Goal: Task Accomplishment & Management: Manage account settings

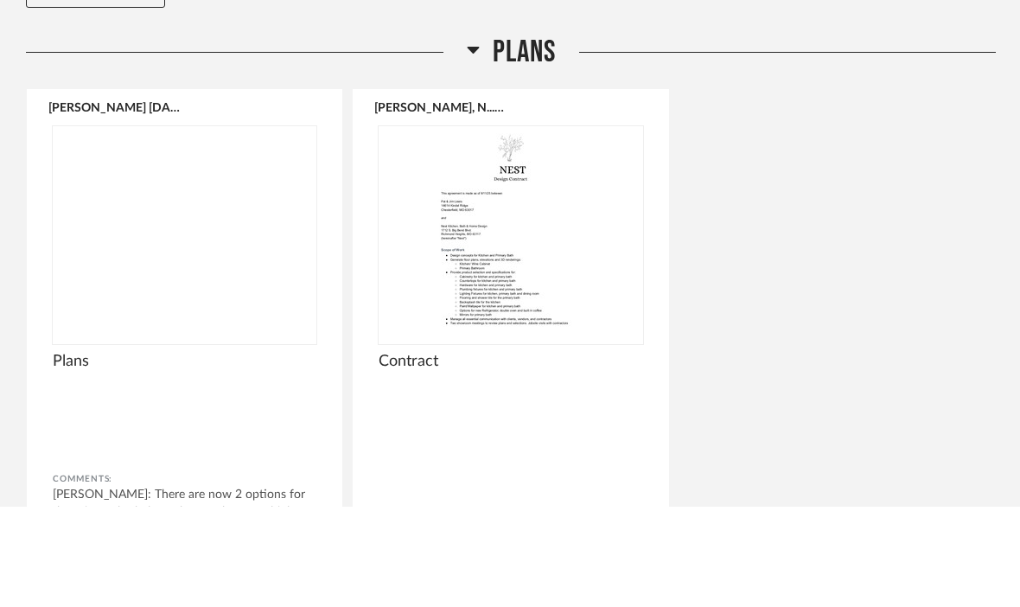
click at [0, 0] on img at bounding box center [0, 0] width 0 height 0
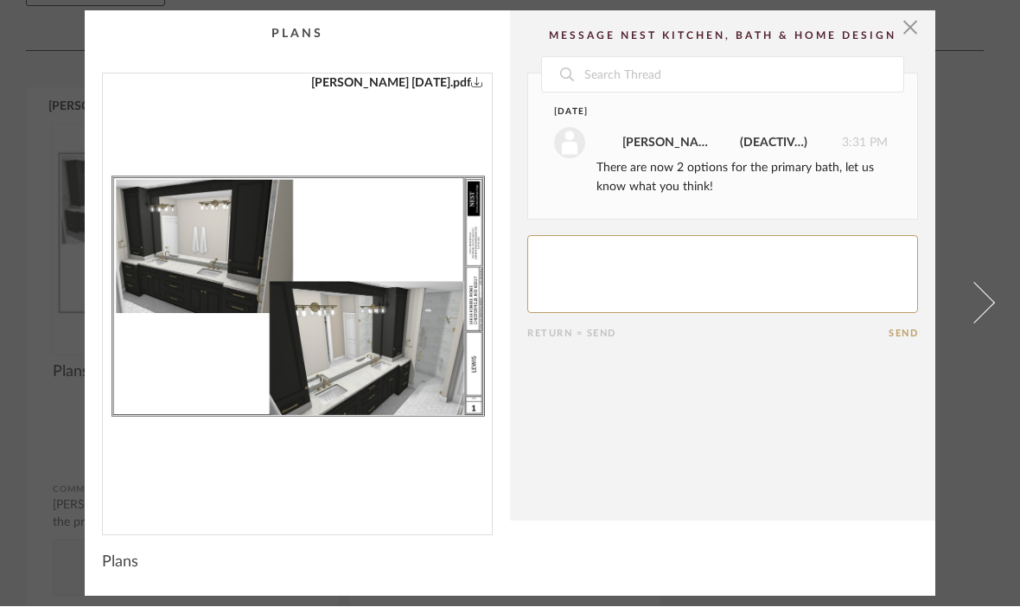
click at [964, 292] on span at bounding box center [973, 303] width 41 height 41
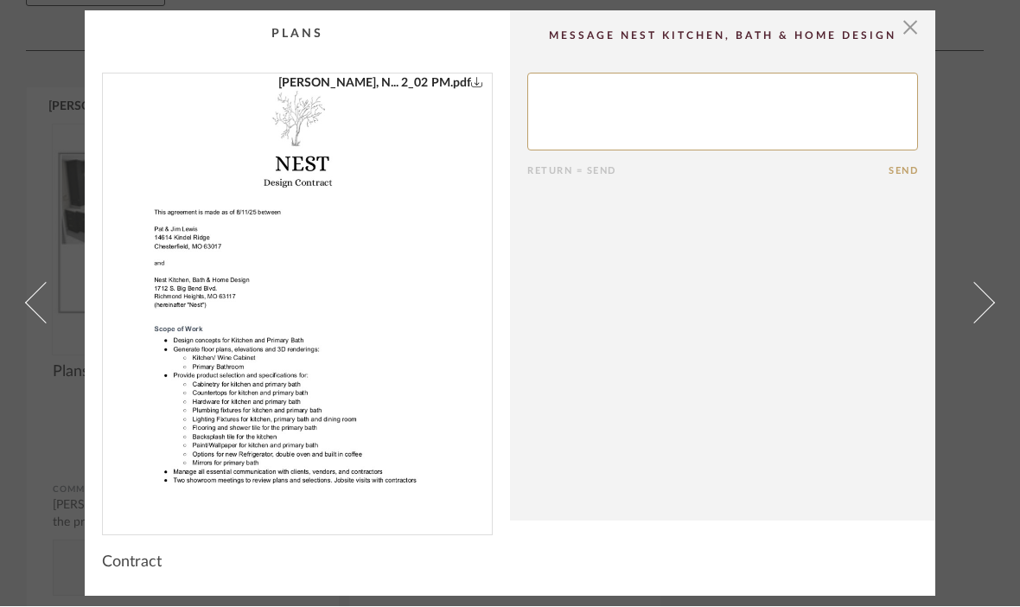
click at [972, 305] on span at bounding box center [973, 303] width 41 height 41
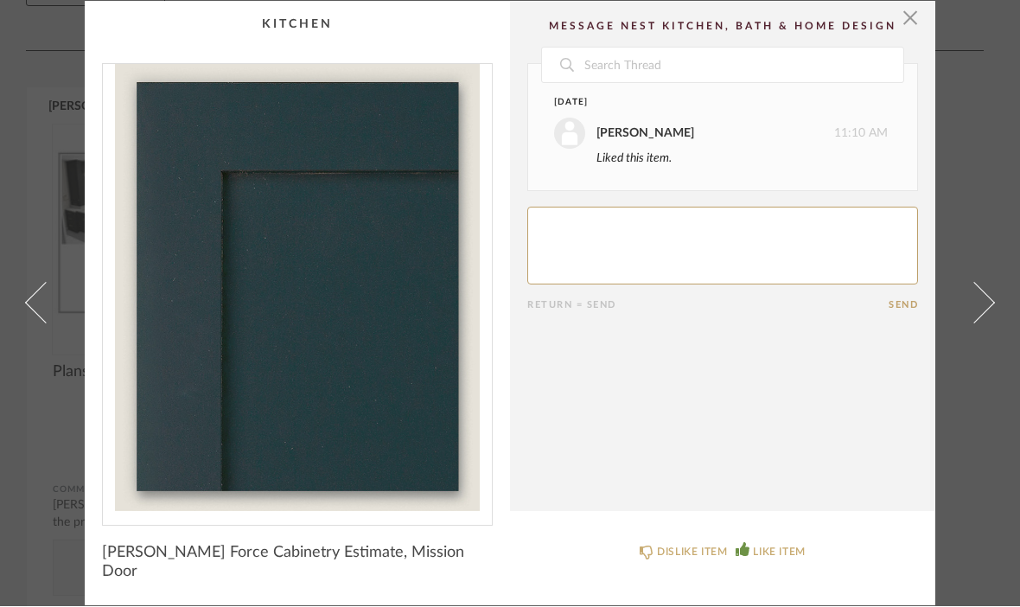
click at [979, 314] on span at bounding box center [973, 303] width 41 height 41
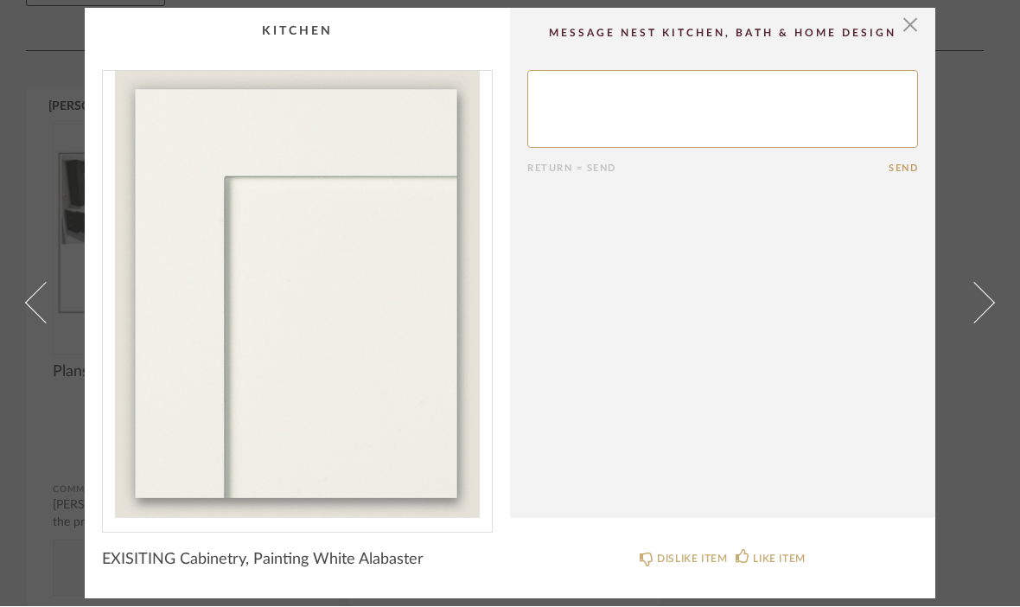
click at [974, 318] on span at bounding box center [973, 303] width 41 height 41
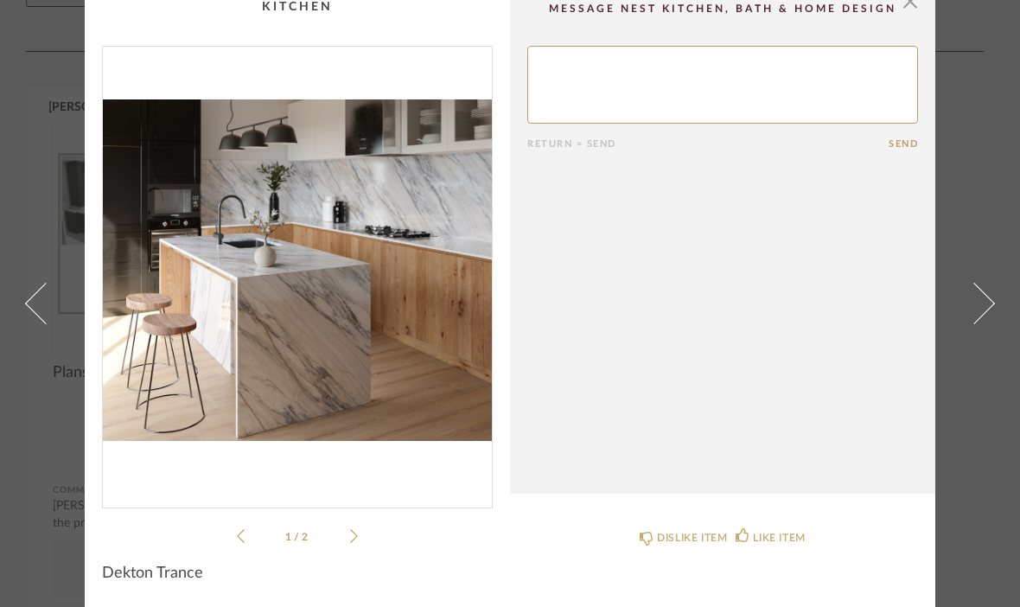
scroll to position [16, 0]
click at [355, 535] on icon at bounding box center [354, 536] width 8 height 16
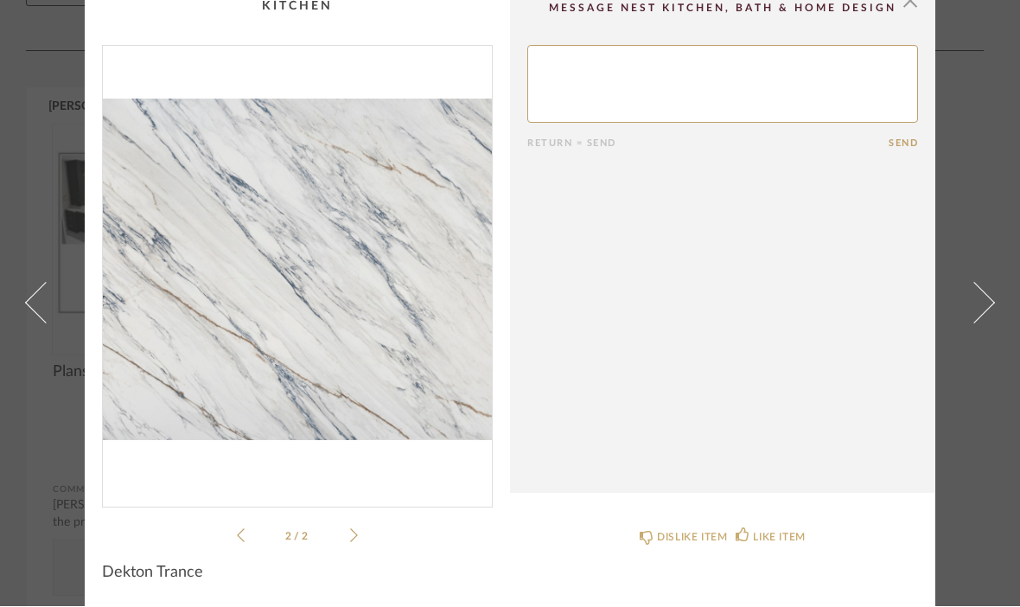
click at [354, 536] on icon at bounding box center [354, 536] width 8 height 16
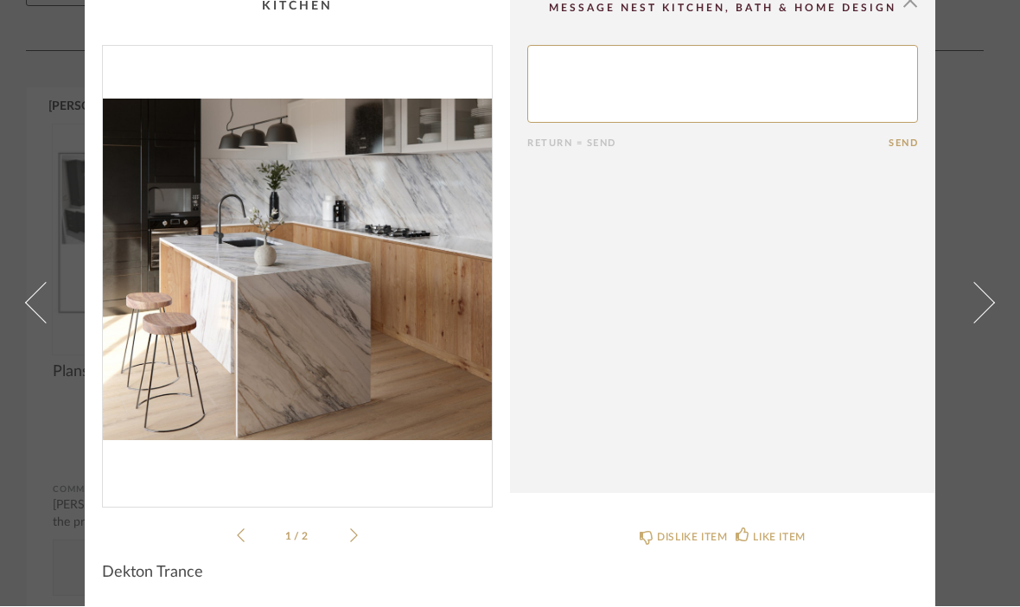
click at [753, 531] on div "LIKE ITEM" at bounding box center [779, 537] width 52 height 17
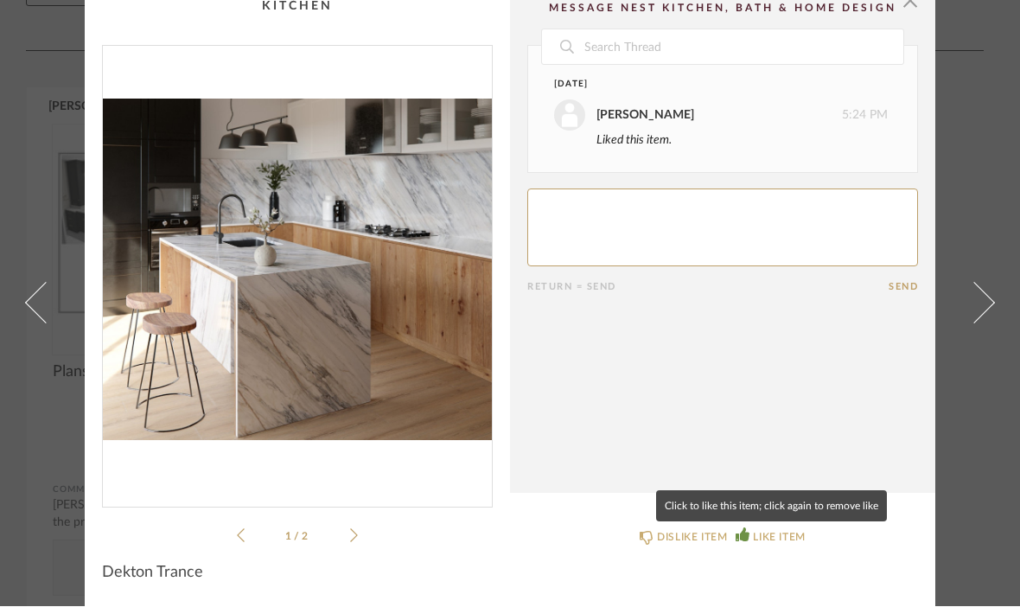
click at [760, 536] on div "LIKE ITEM" at bounding box center [779, 537] width 52 height 17
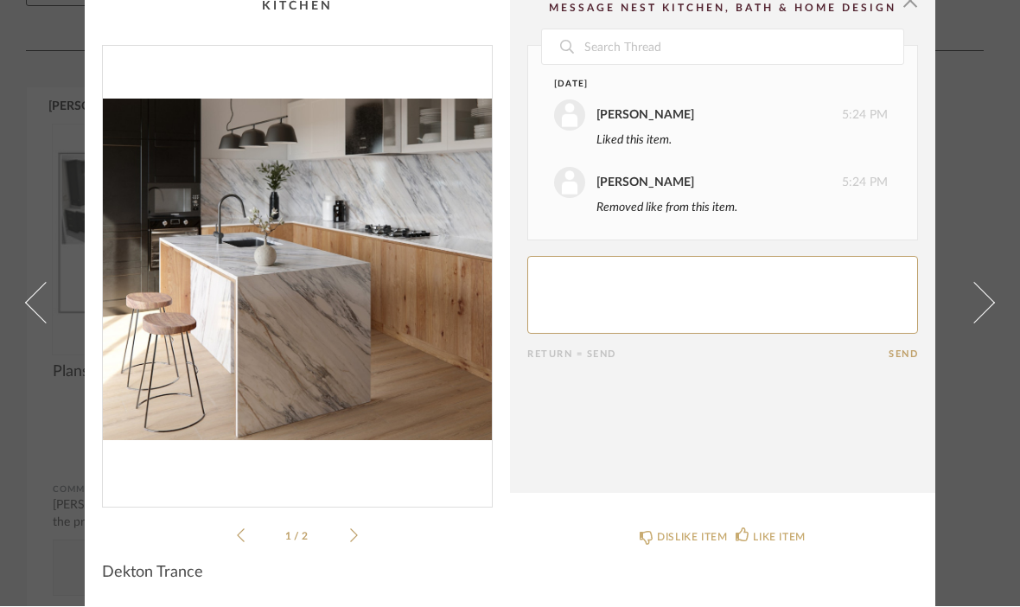
click at [986, 296] on span at bounding box center [973, 303] width 41 height 41
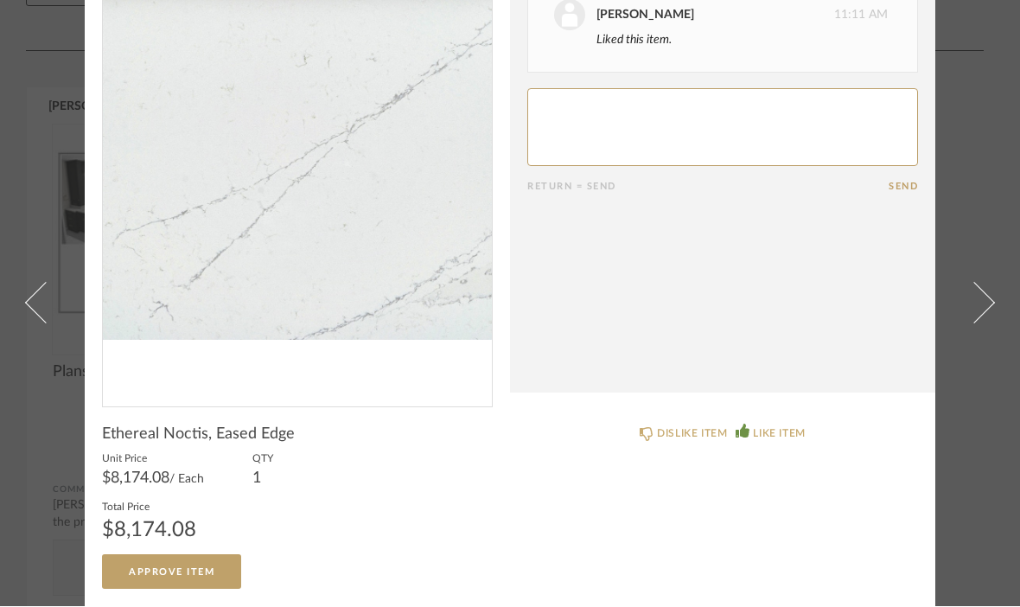
scroll to position [117, 0]
click at [57, 283] on span at bounding box center [45, 303] width 41 height 41
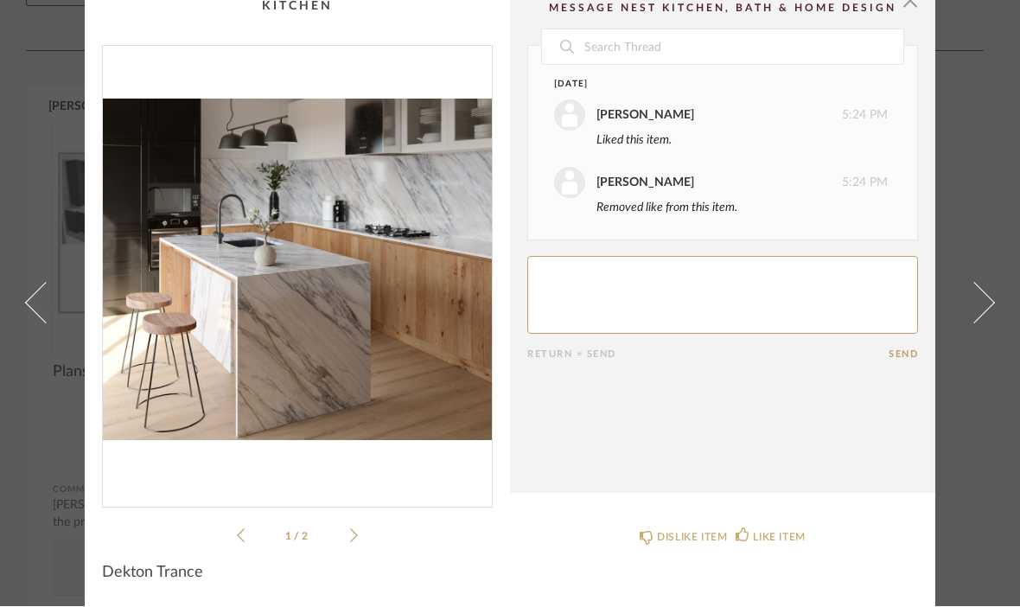
scroll to position [16, 0]
click at [990, 296] on span at bounding box center [973, 303] width 41 height 41
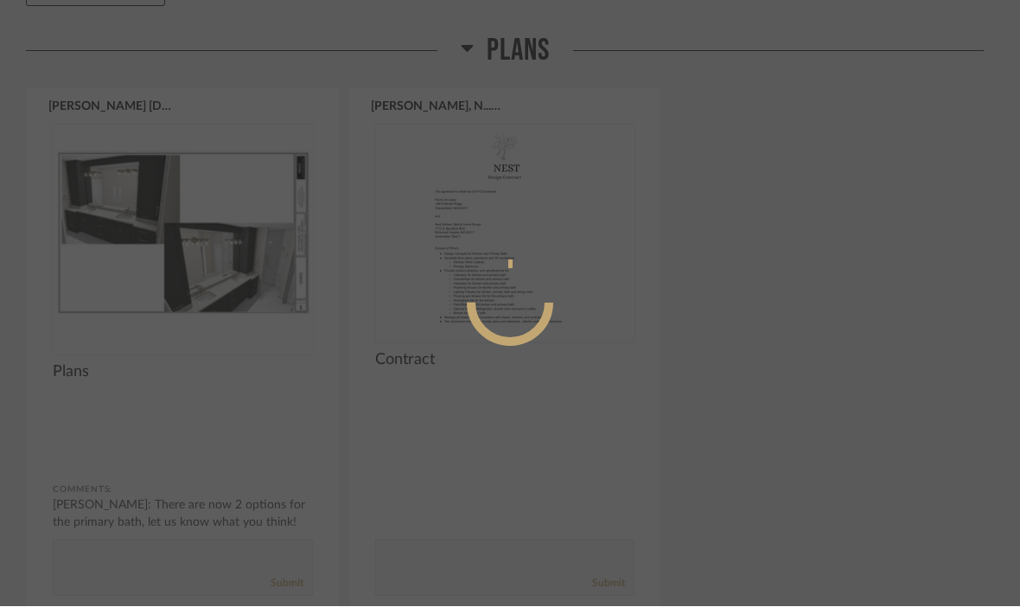
scroll to position [0, 0]
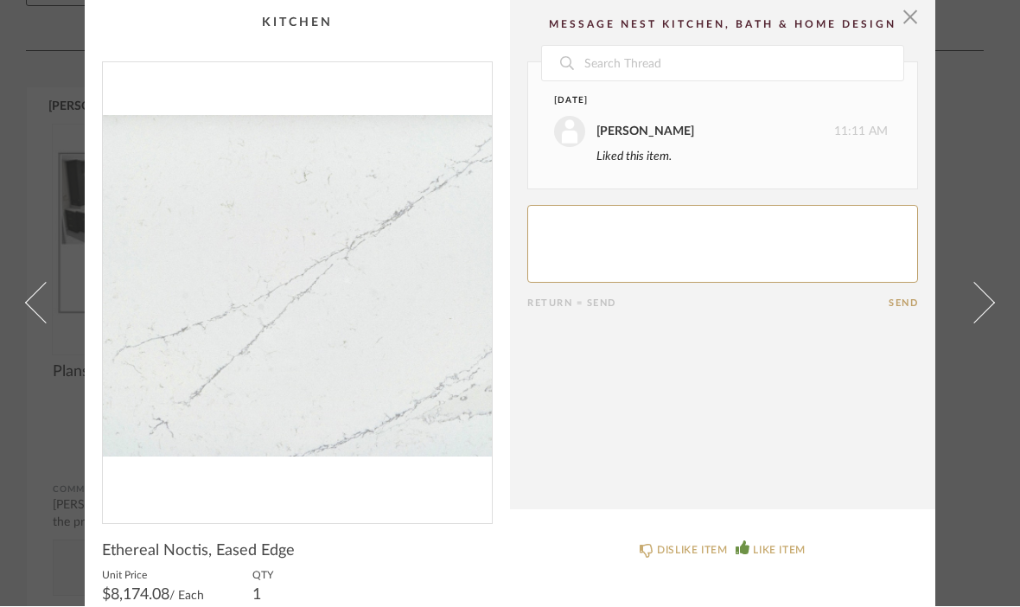
click at [983, 322] on span at bounding box center [973, 303] width 41 height 41
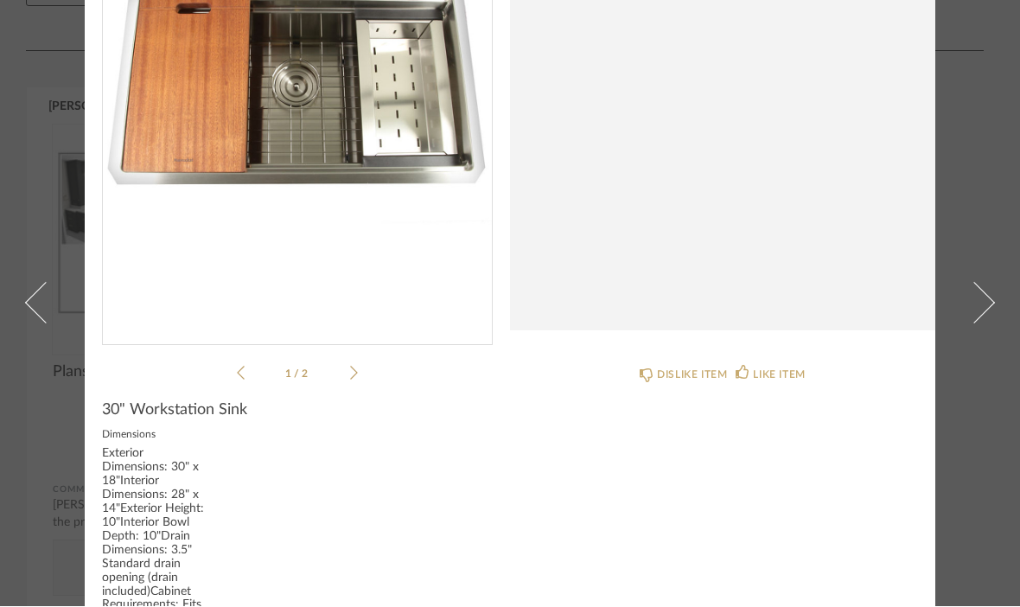
scroll to position [181, 0]
click at [37, 353] on link at bounding box center [35, 303] width 47 height 607
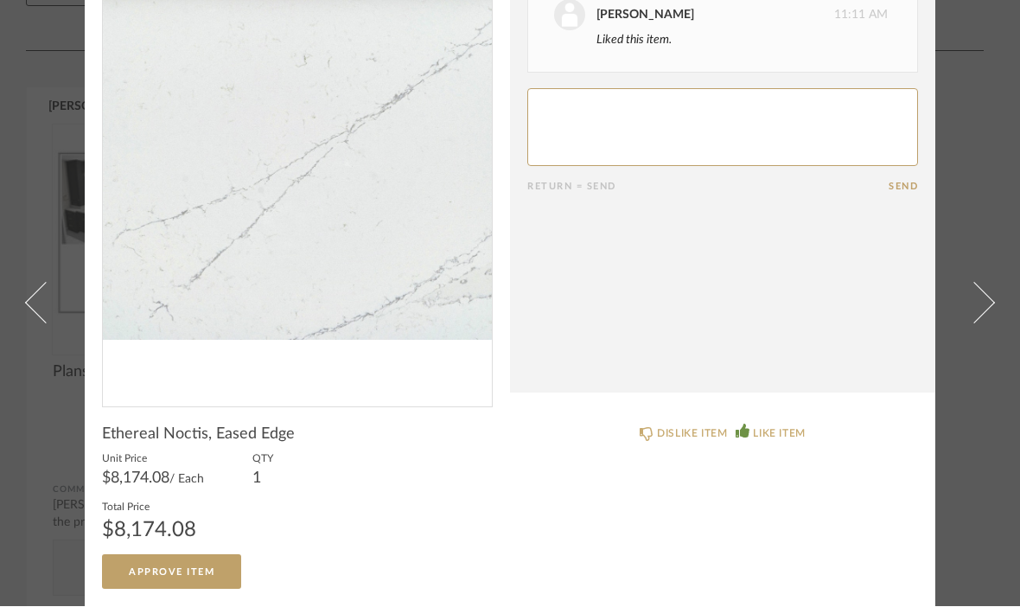
scroll to position [117, 0]
click at [992, 284] on link at bounding box center [984, 303] width 47 height 607
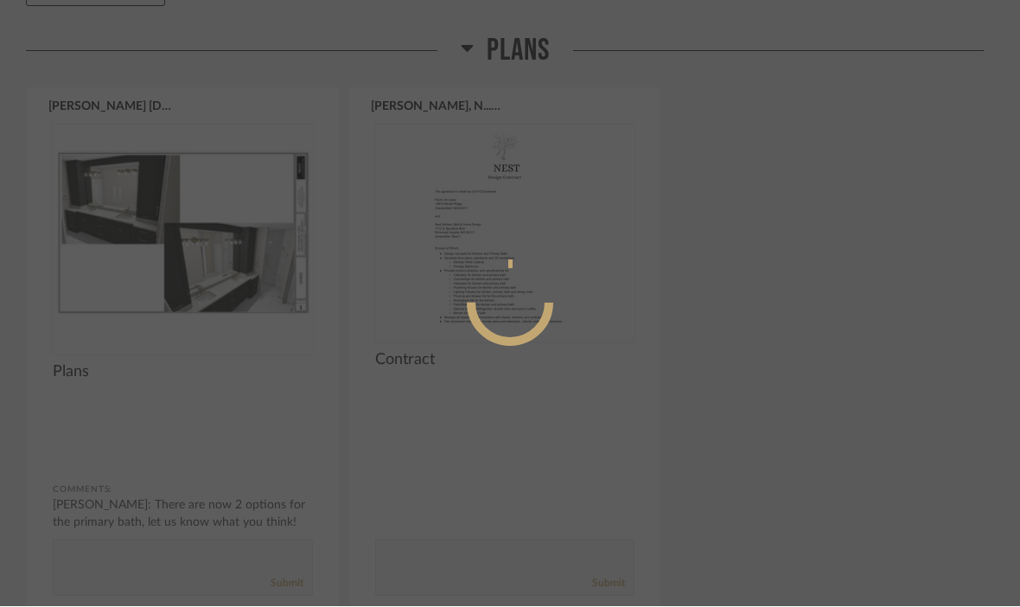
scroll to position [0, 0]
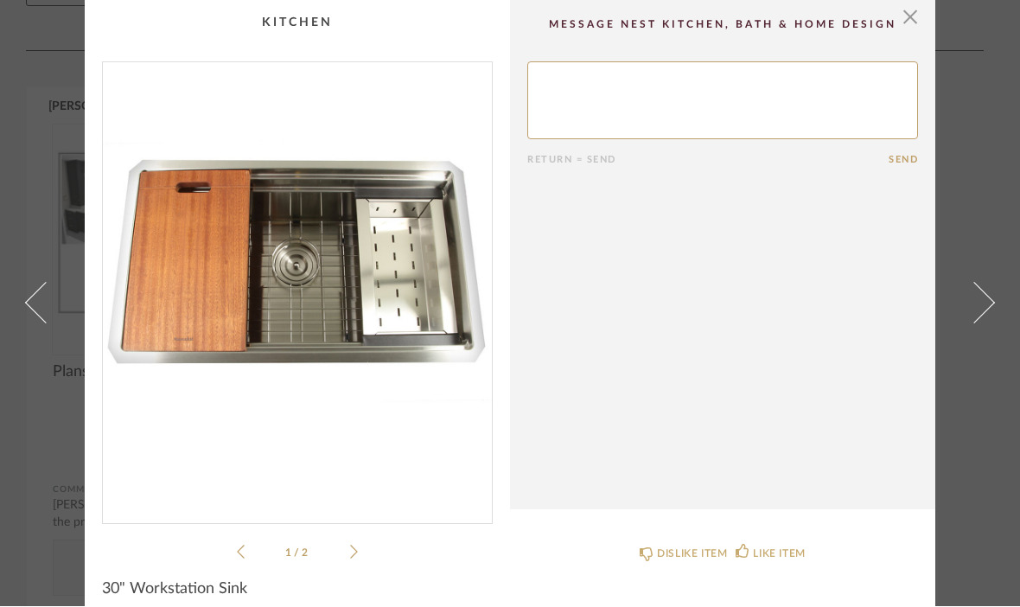
click at [987, 347] on link at bounding box center [984, 303] width 47 height 607
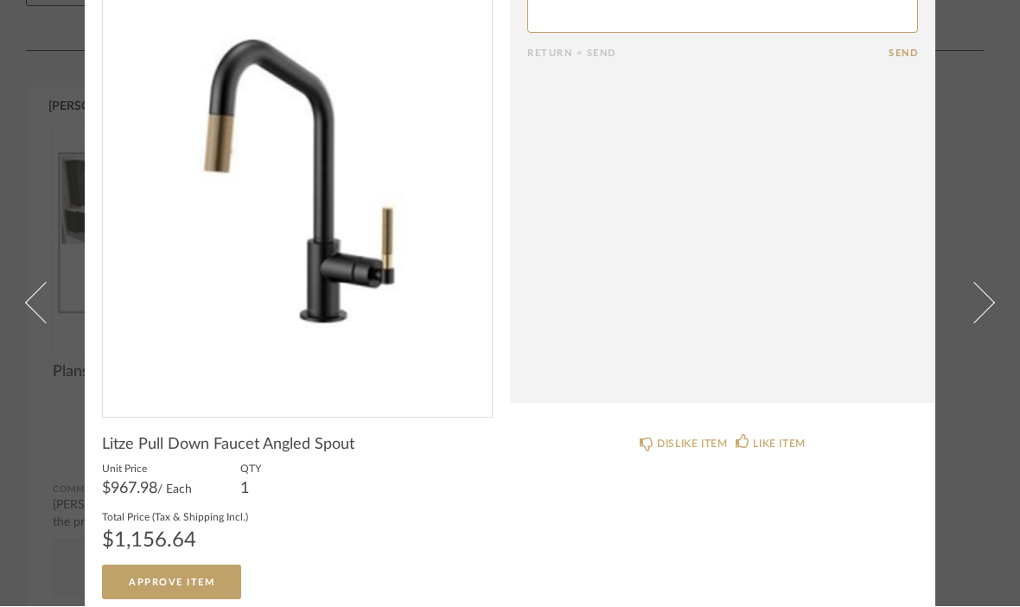
scroll to position [114, 0]
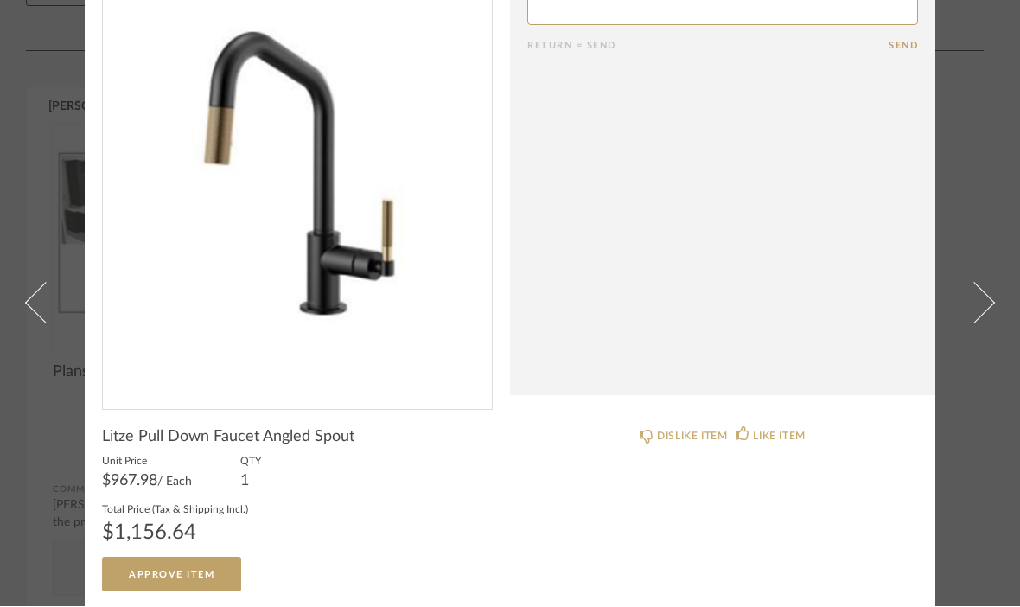
click at [978, 283] on span at bounding box center [973, 303] width 41 height 41
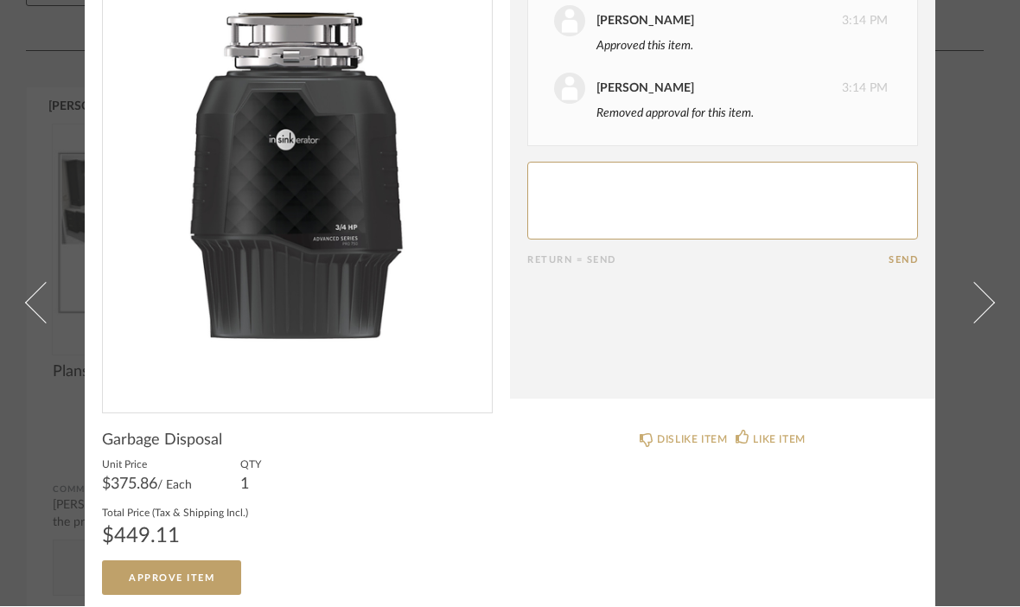
scroll to position [111, 0]
click at [975, 283] on span at bounding box center [973, 303] width 41 height 41
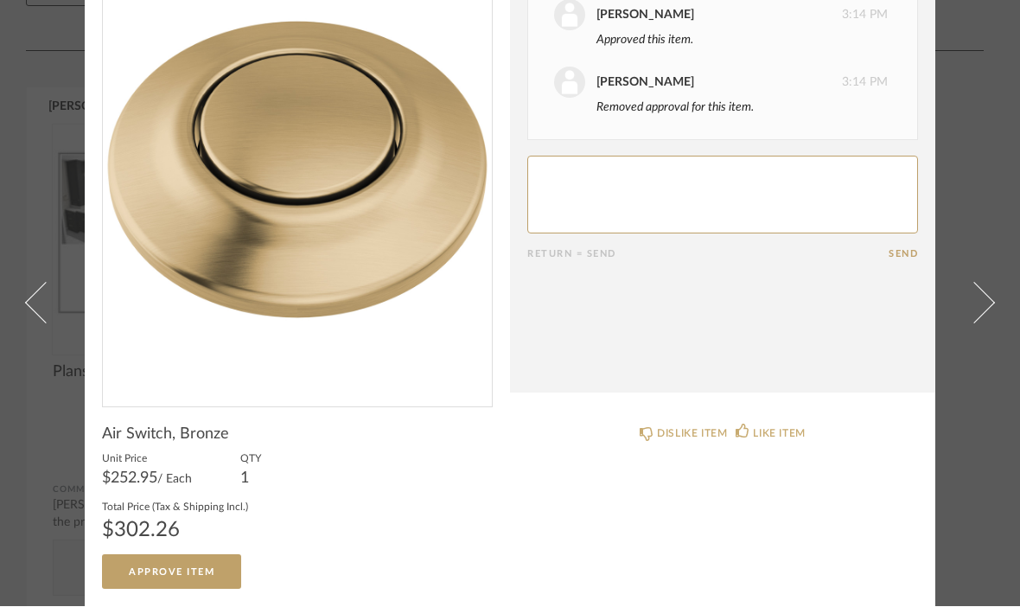
scroll to position [117, 0]
click at [973, 285] on span at bounding box center [973, 303] width 41 height 41
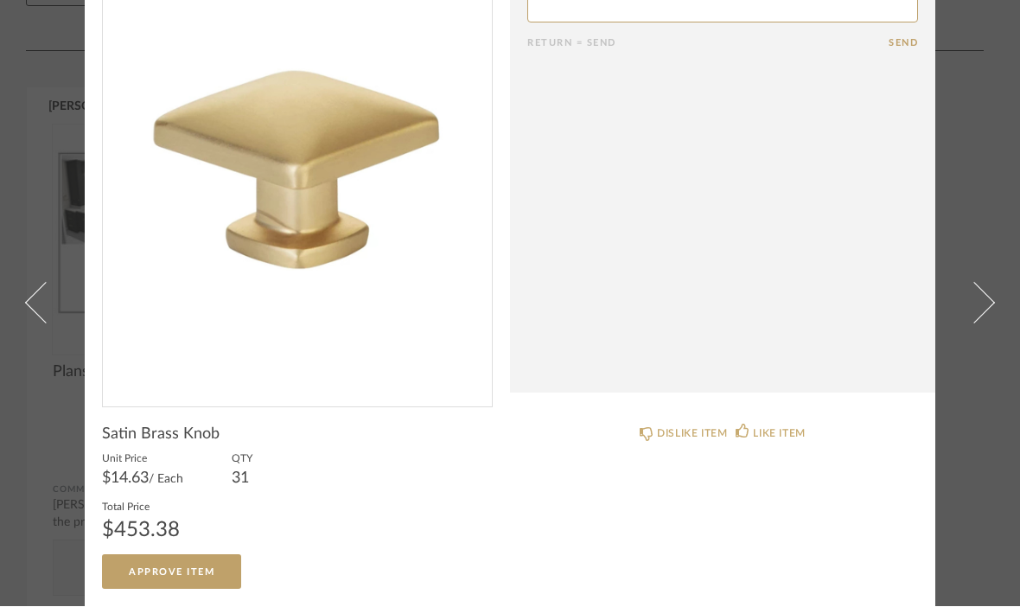
click at [985, 285] on link at bounding box center [984, 303] width 47 height 607
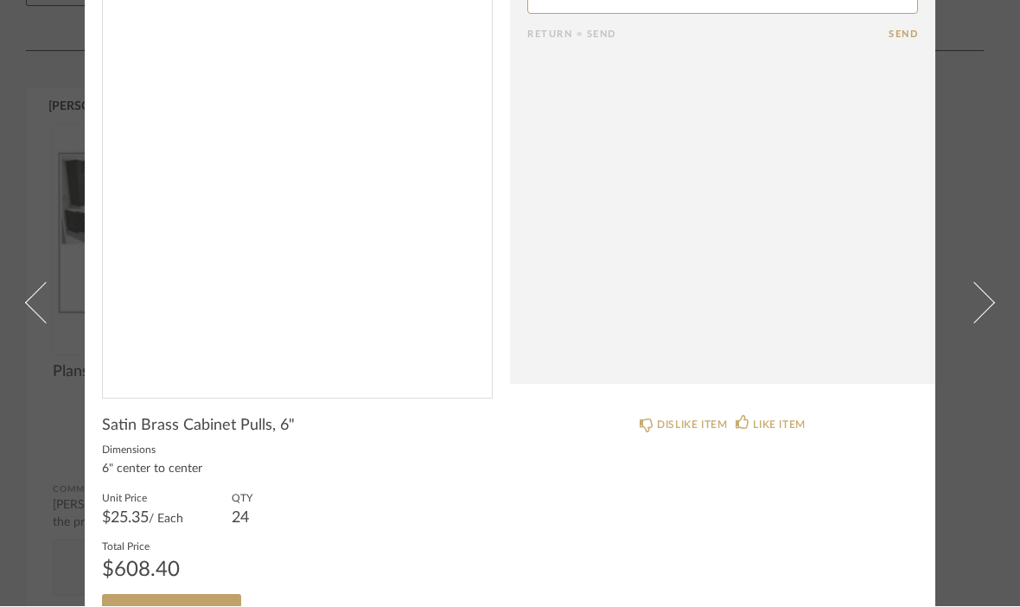
scroll to position [128, 0]
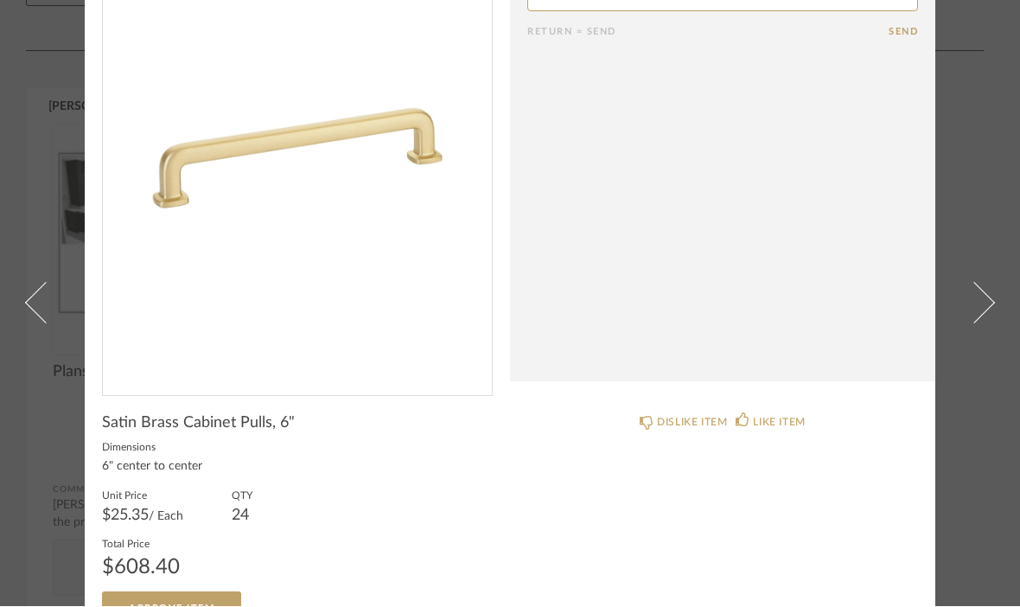
click at [987, 321] on link at bounding box center [984, 303] width 47 height 607
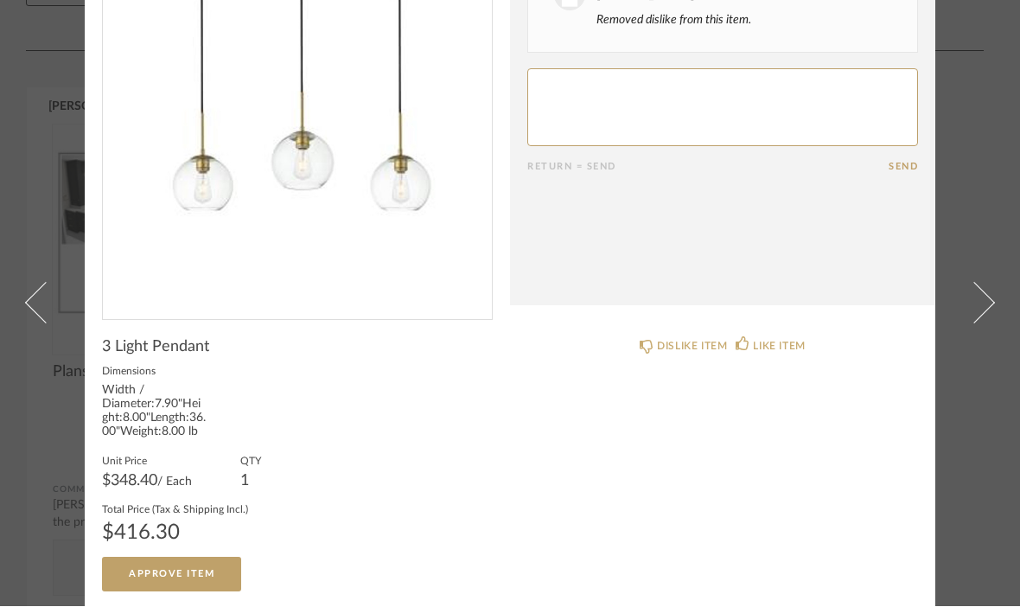
scroll to position [203, 0]
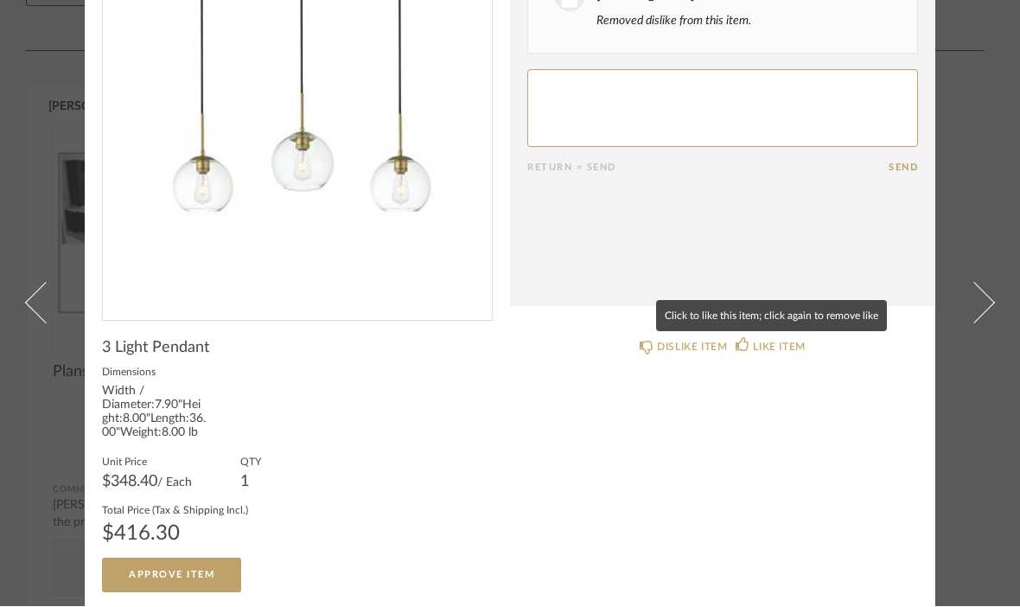
click at [775, 343] on div "LIKE ITEM" at bounding box center [779, 347] width 52 height 17
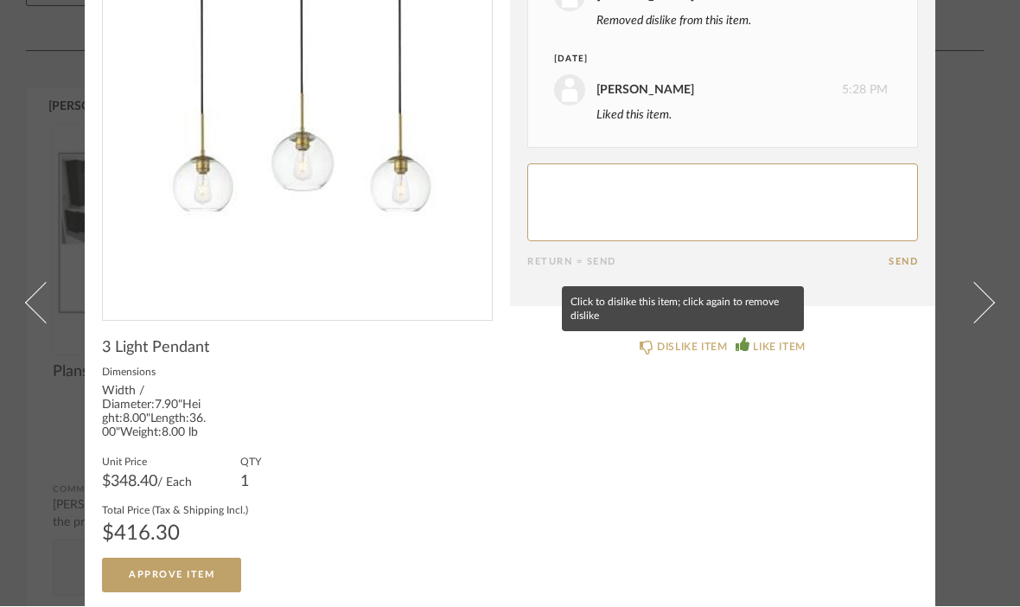
click at [647, 353] on icon at bounding box center [646, 348] width 14 height 14
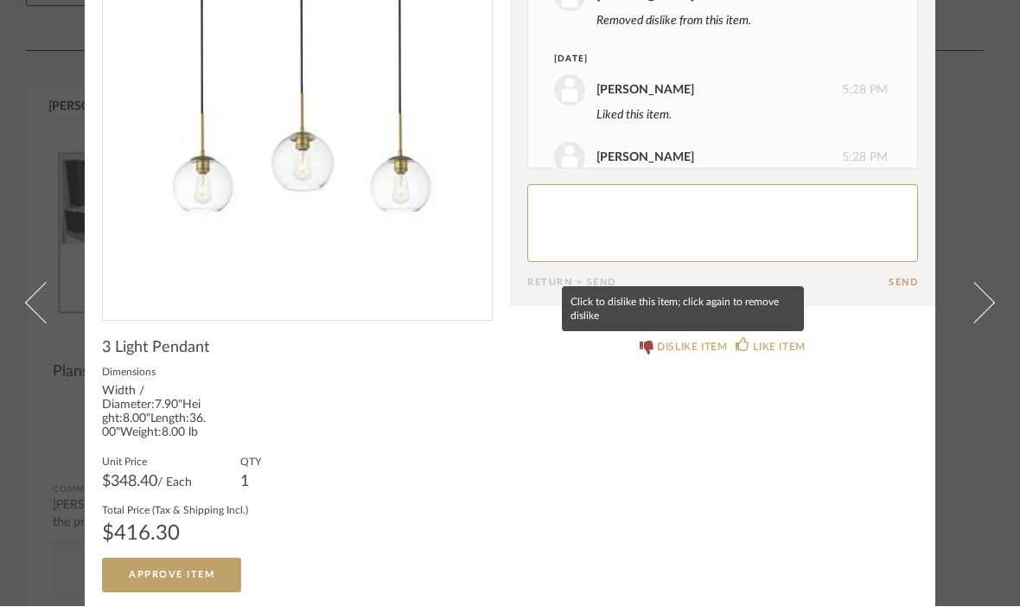
scroll to position [114, 0]
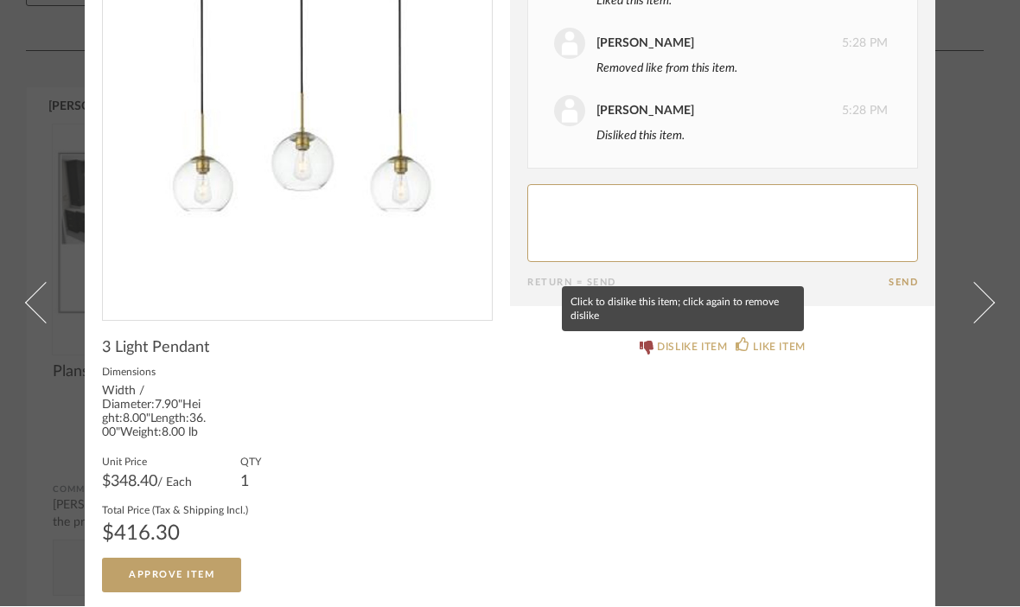
click at [994, 277] on link at bounding box center [984, 303] width 47 height 607
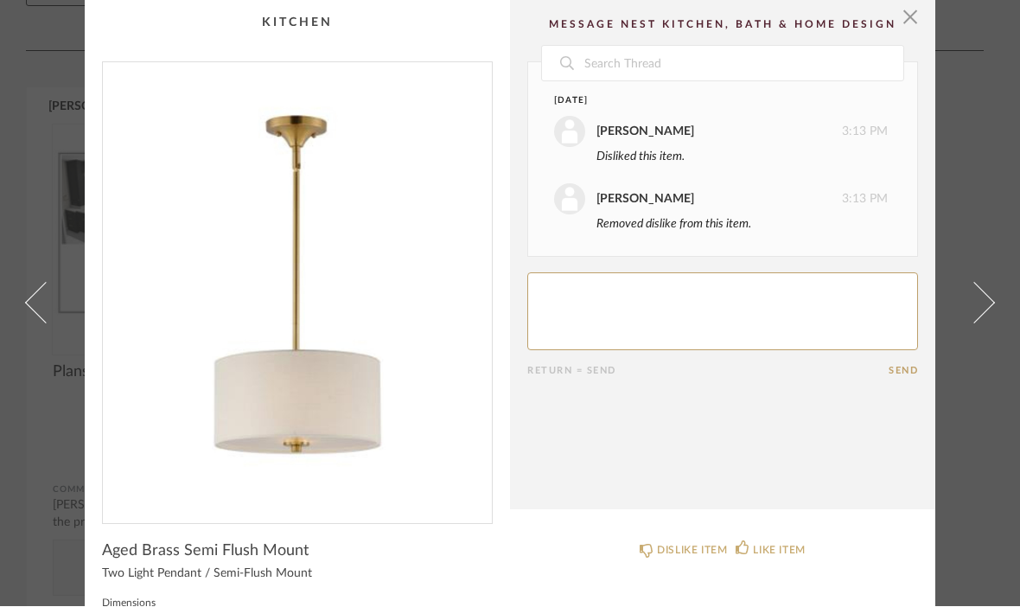
scroll to position [1, 0]
click at [984, 324] on span at bounding box center [973, 303] width 41 height 41
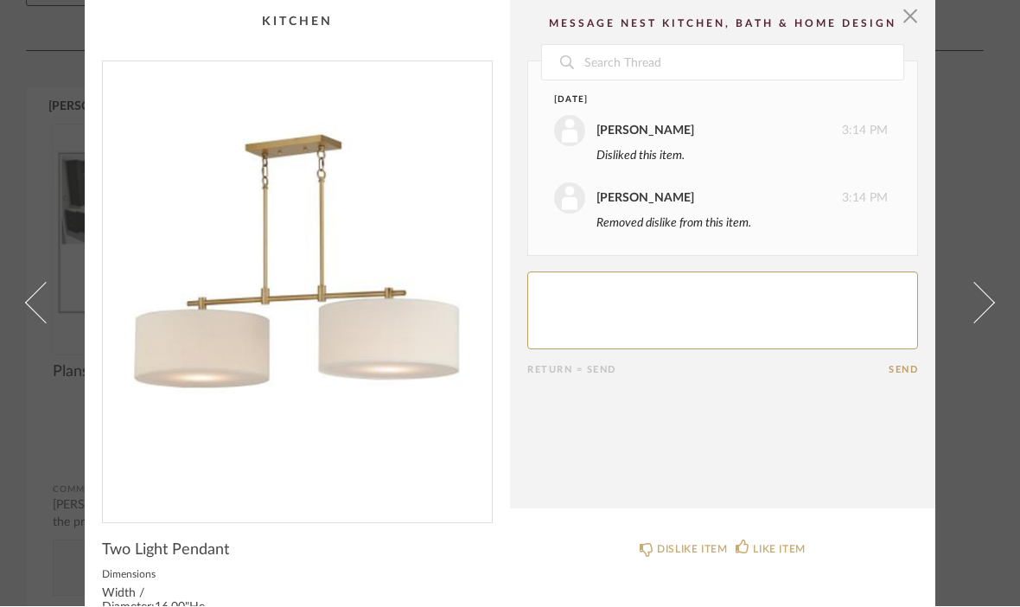
scroll to position [0, 0]
click at [679, 544] on div "DISLIKE ITEM" at bounding box center [692, 550] width 70 height 17
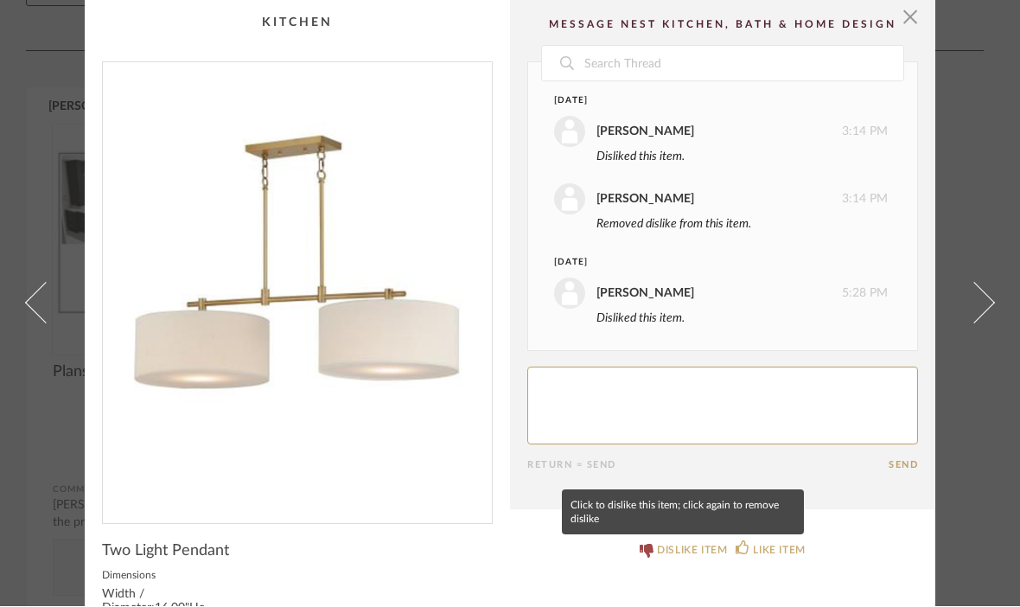
click at [984, 324] on span at bounding box center [973, 303] width 41 height 41
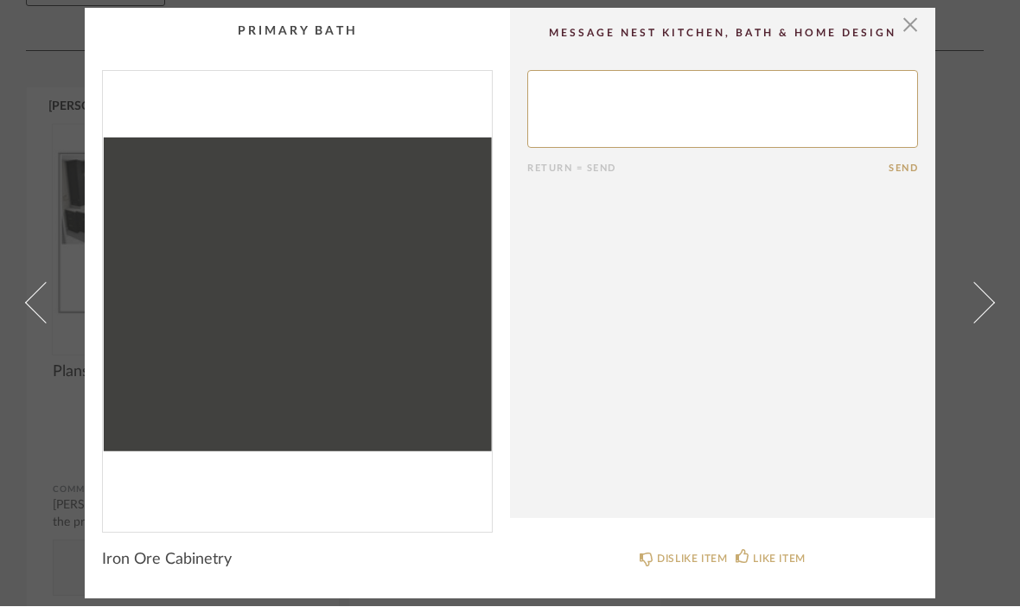
click at [754, 559] on div "LIKE ITEM" at bounding box center [779, 558] width 52 height 17
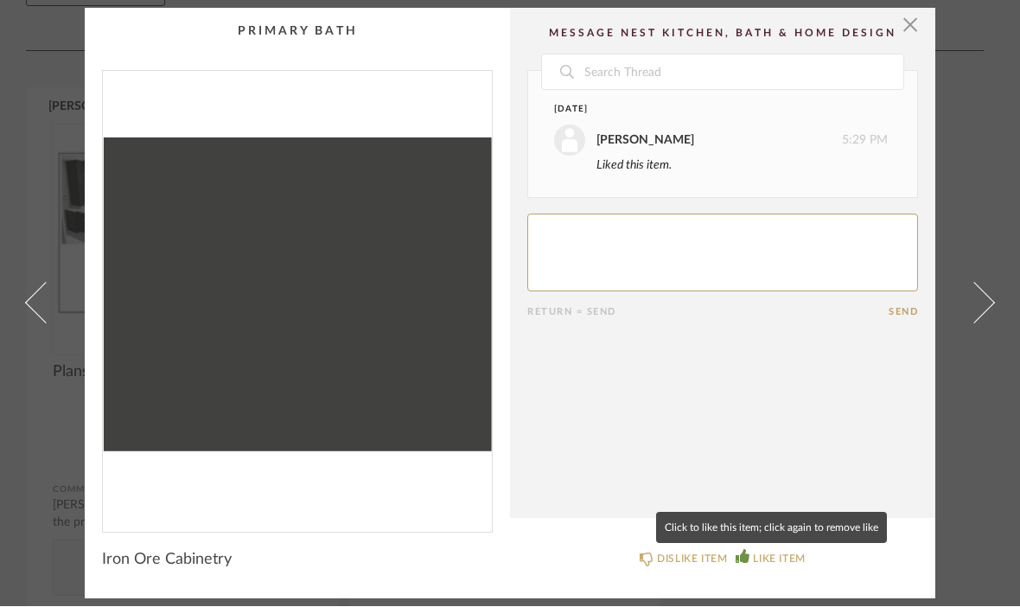
click at [831, 525] on mat-tooltip-component "Click to like this item; click again to remove like" at bounding box center [771, 527] width 231 height 31
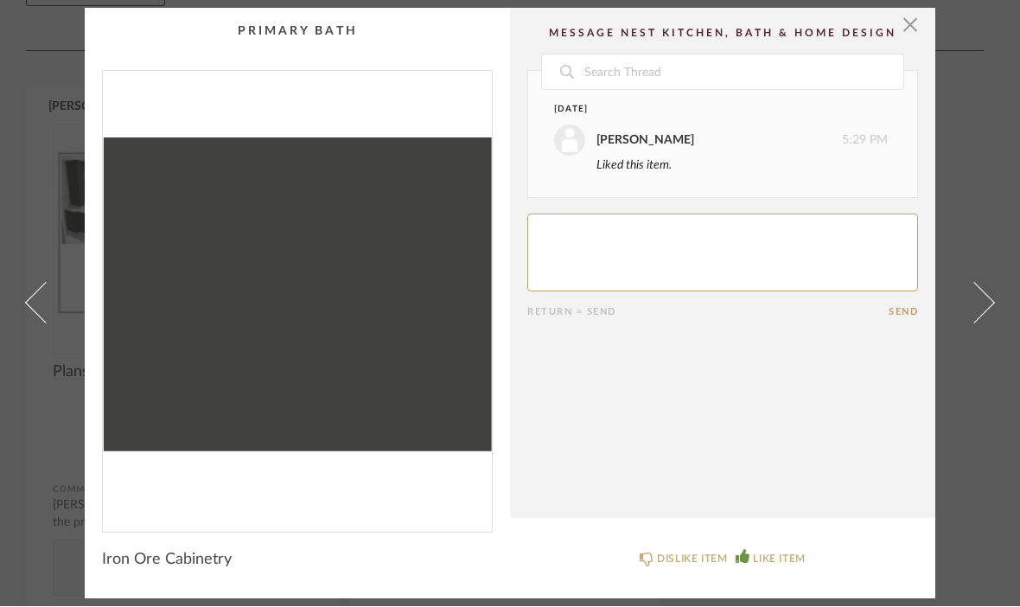
click at [989, 301] on span at bounding box center [973, 303] width 41 height 41
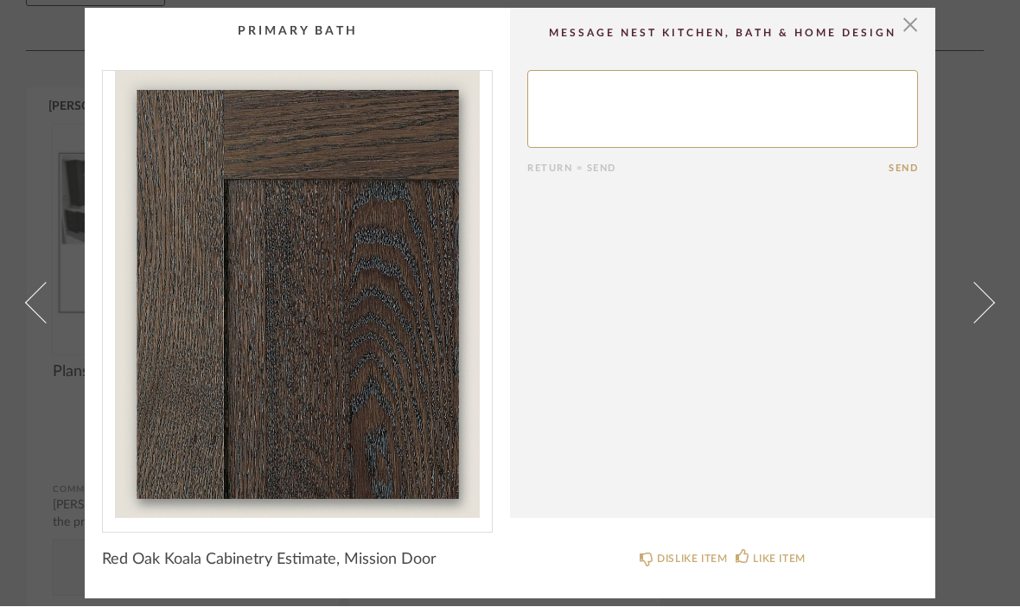
click at [774, 559] on div "LIKE ITEM" at bounding box center [779, 558] width 52 height 17
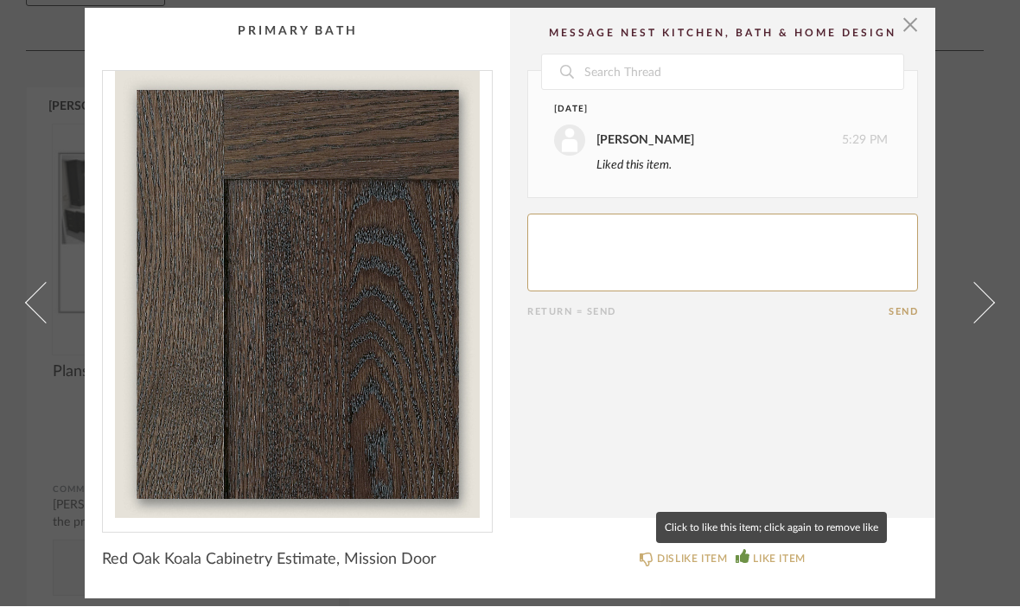
click at [665, 560] on div "DISLIKE ITEM" at bounding box center [692, 558] width 70 height 17
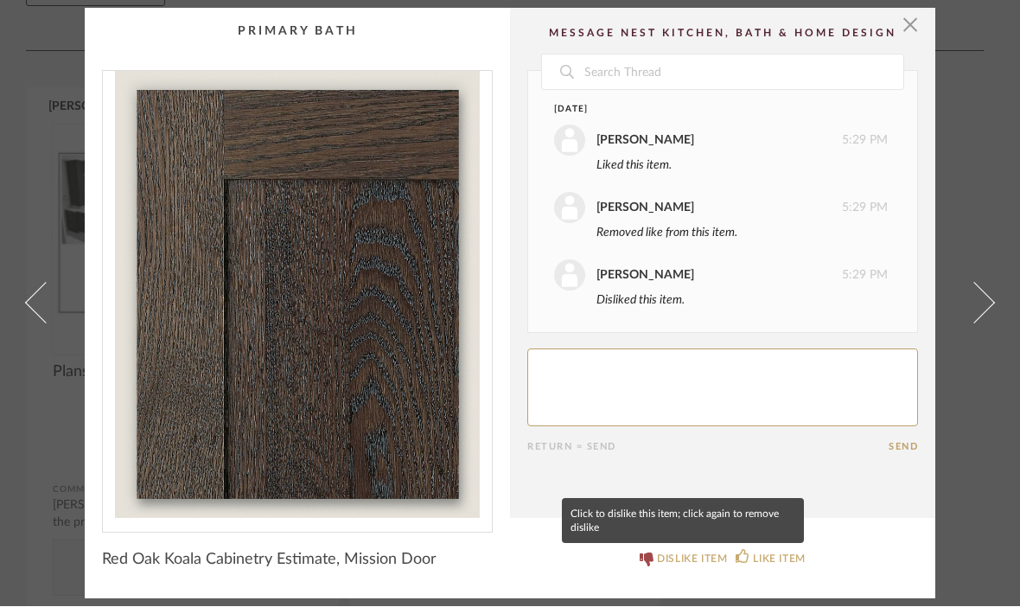
click at [666, 565] on div "DISLIKE ITEM" at bounding box center [692, 558] width 70 height 17
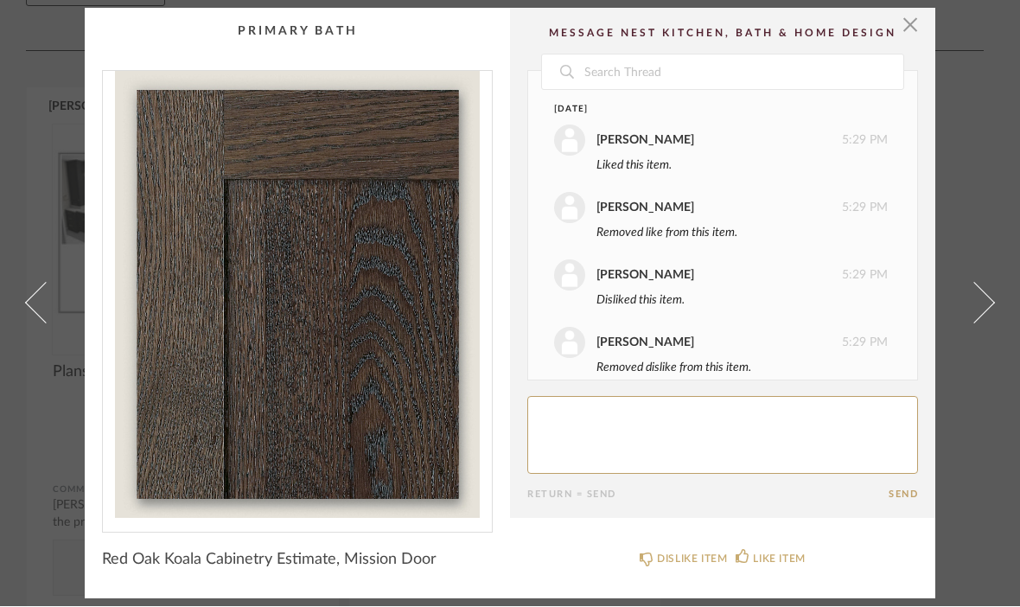
scroll to position [20, 0]
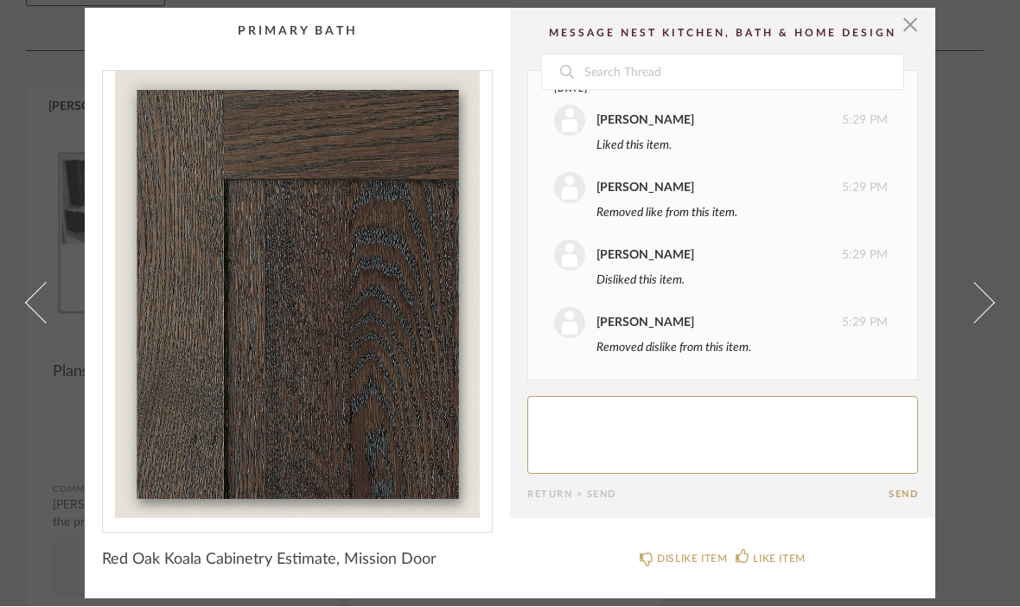
click at [989, 323] on link at bounding box center [984, 304] width 47 height 590
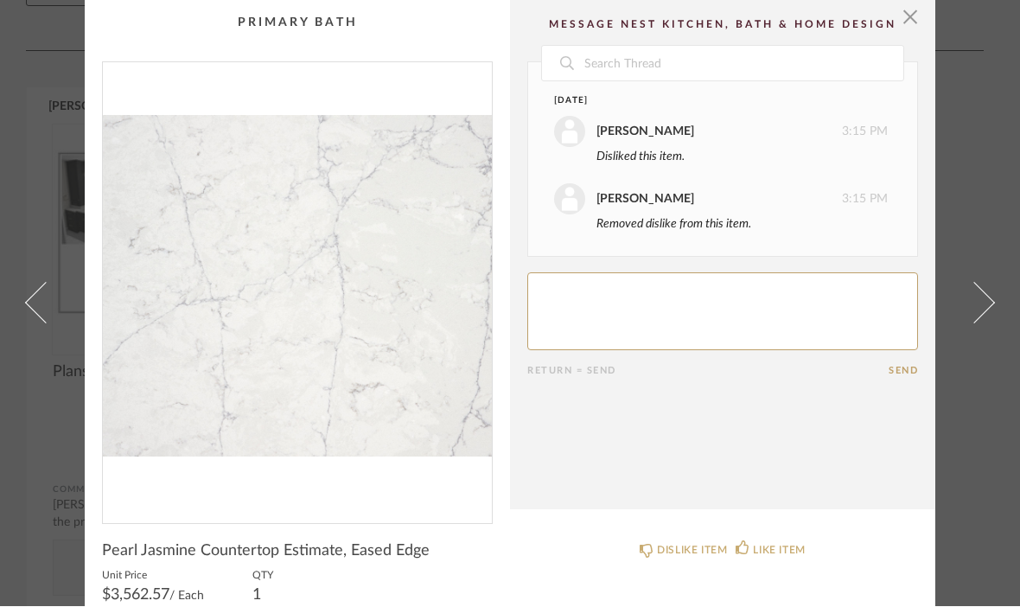
click at [975, 324] on span at bounding box center [973, 303] width 41 height 41
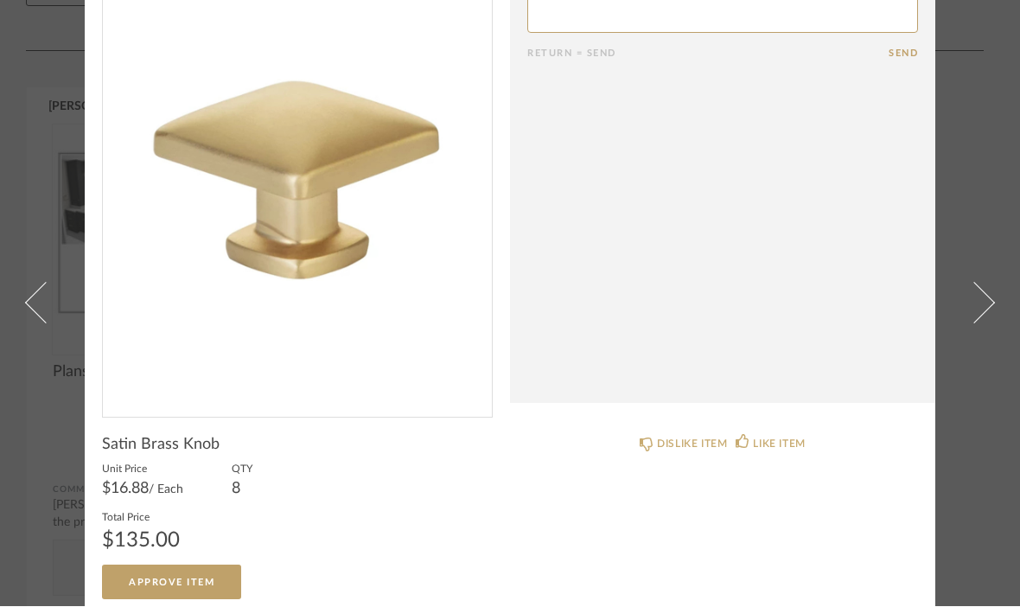
scroll to position [111, 0]
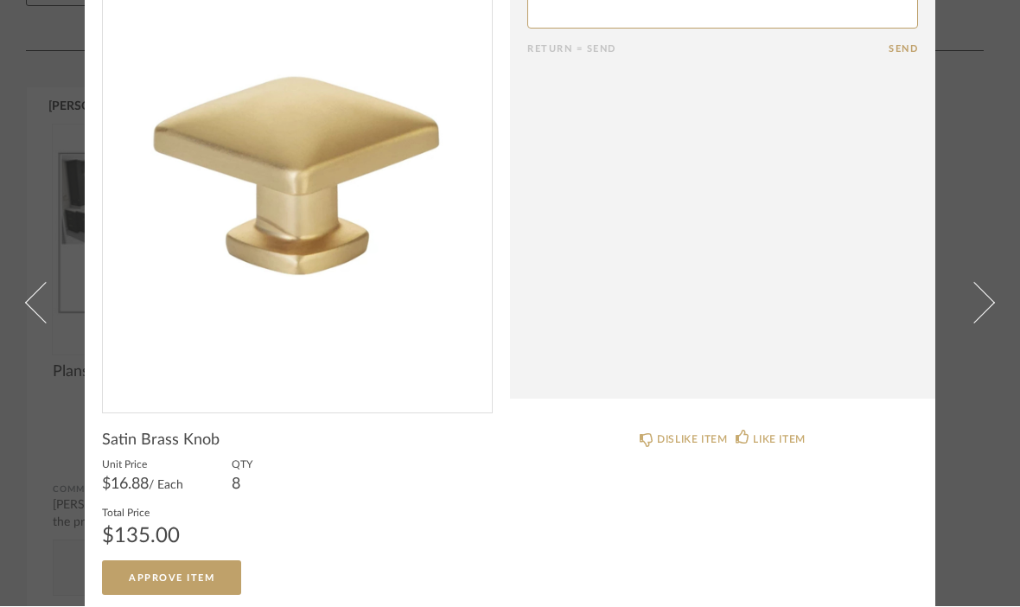
click at [995, 267] on link at bounding box center [984, 303] width 47 height 607
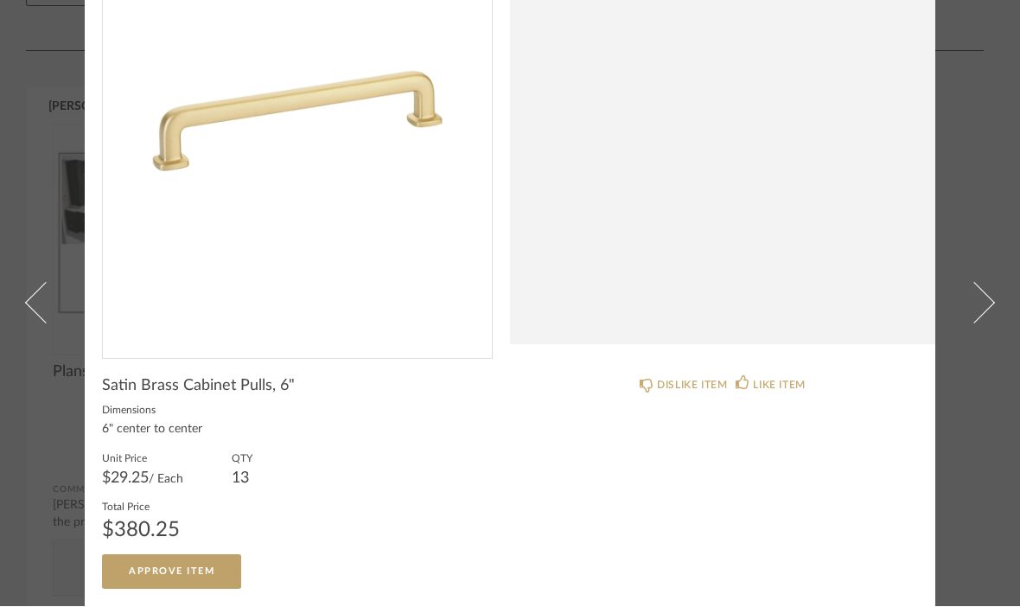
scroll to position [164, 0]
click at [995, 277] on link at bounding box center [984, 303] width 47 height 607
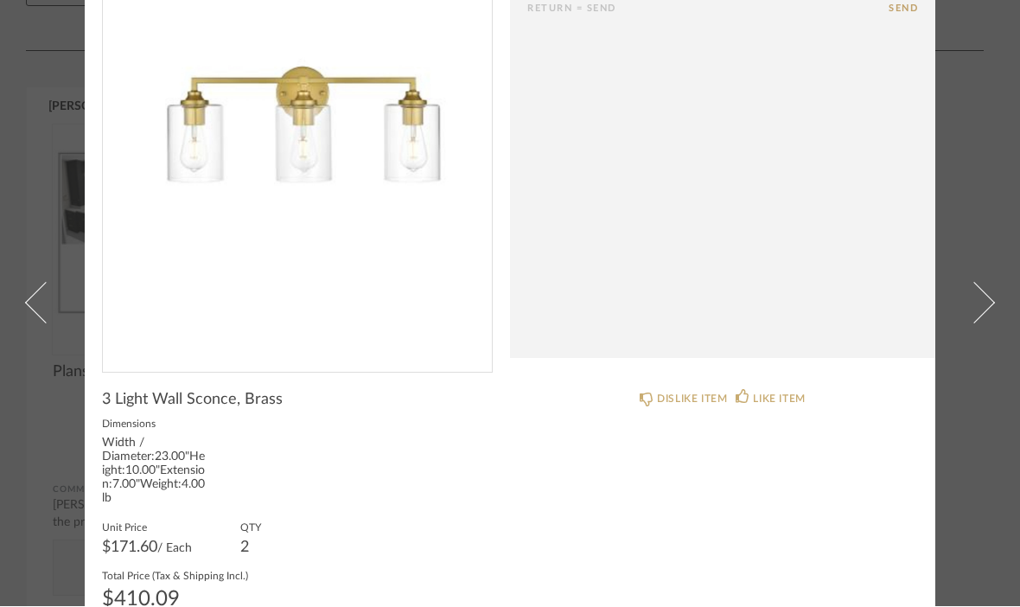
scroll to position [149, 0]
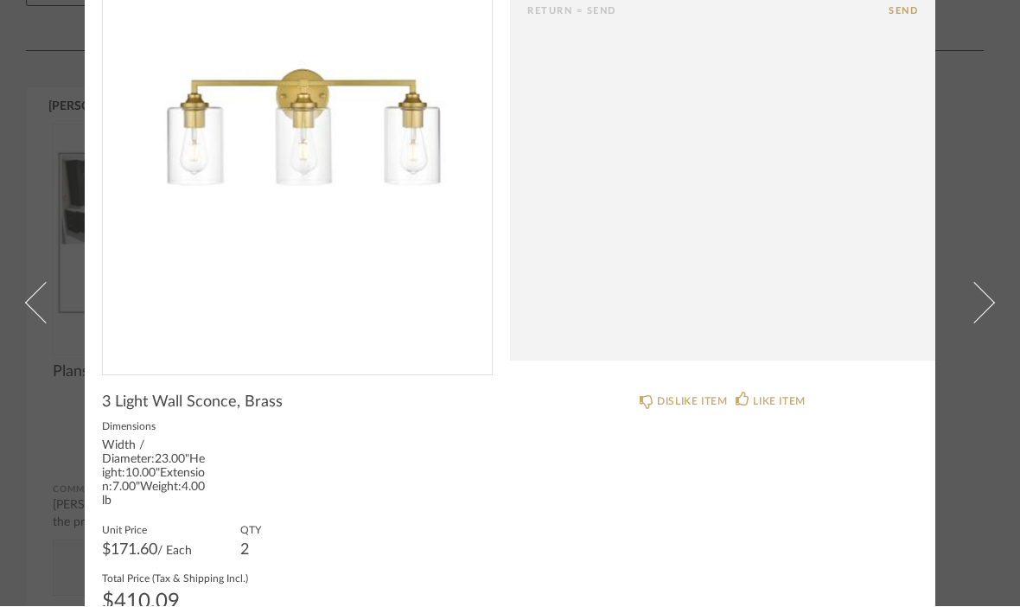
click at [689, 405] on div "DISLIKE ITEM" at bounding box center [692, 401] width 70 height 17
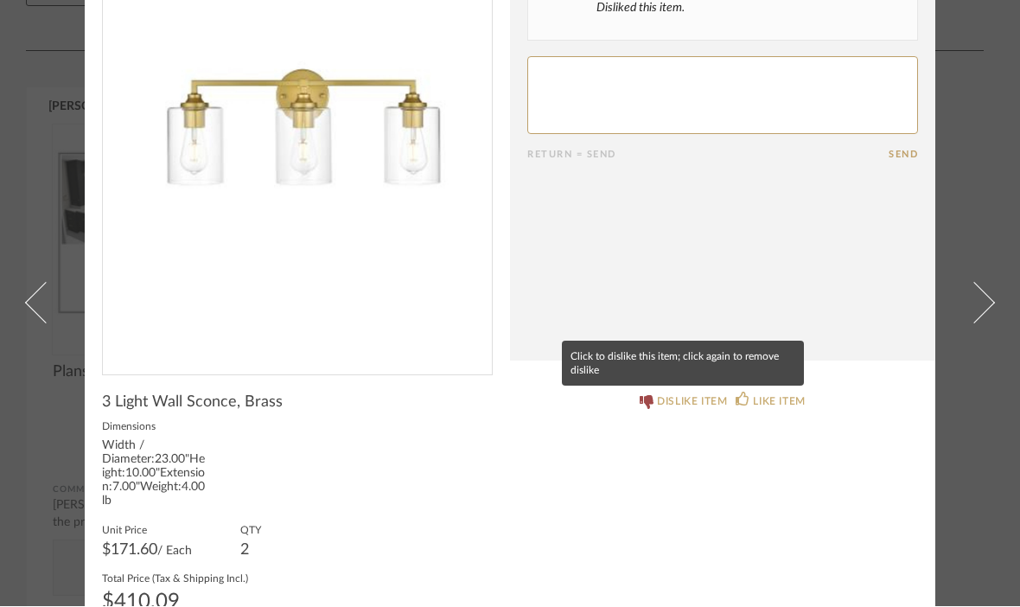
click at [705, 409] on div "DISLIKE ITEM" at bounding box center [692, 401] width 70 height 17
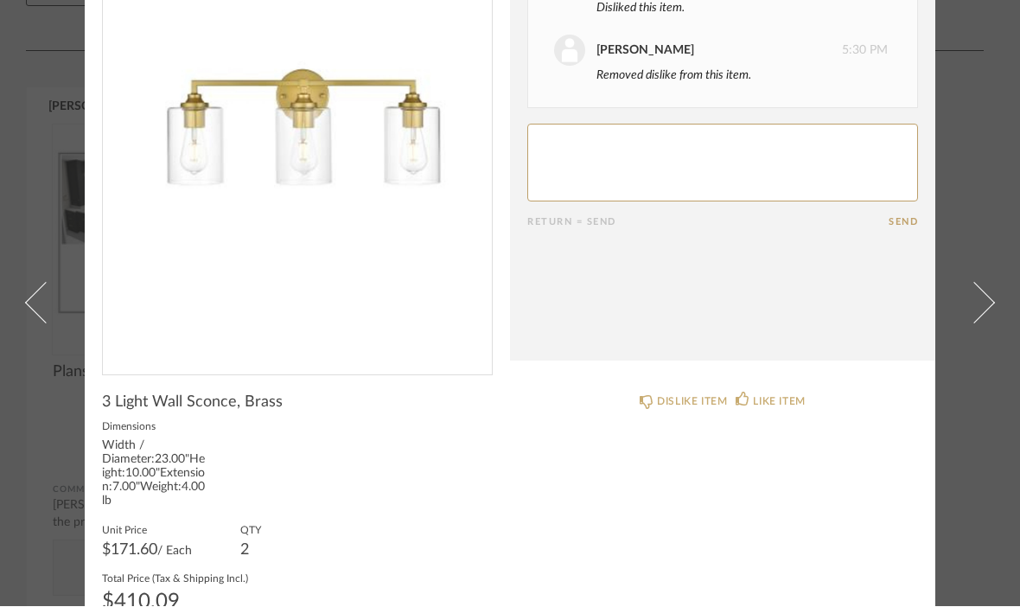
click at [978, 324] on span at bounding box center [973, 303] width 41 height 41
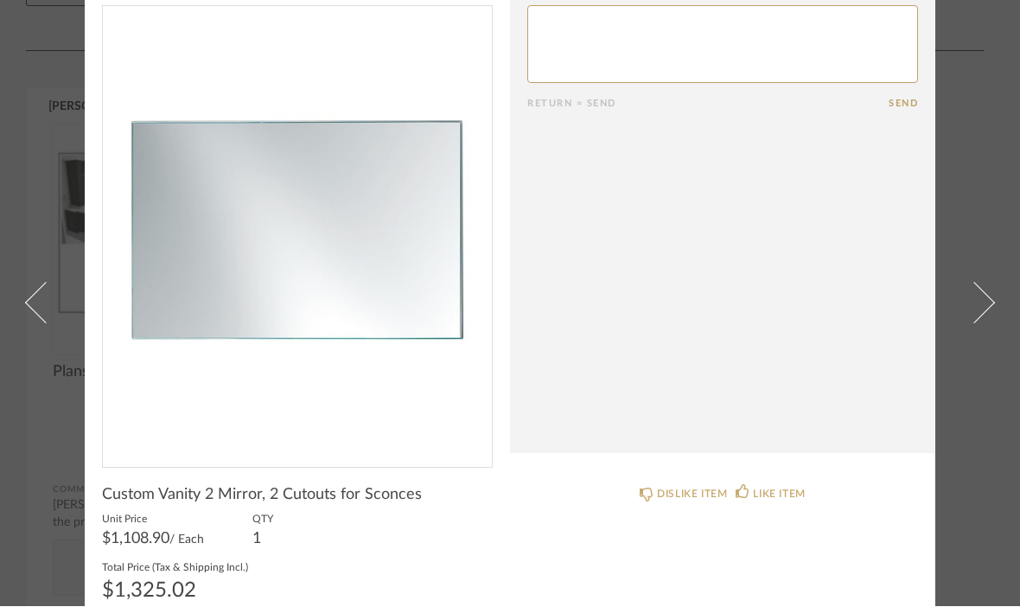
scroll to position [67, 0]
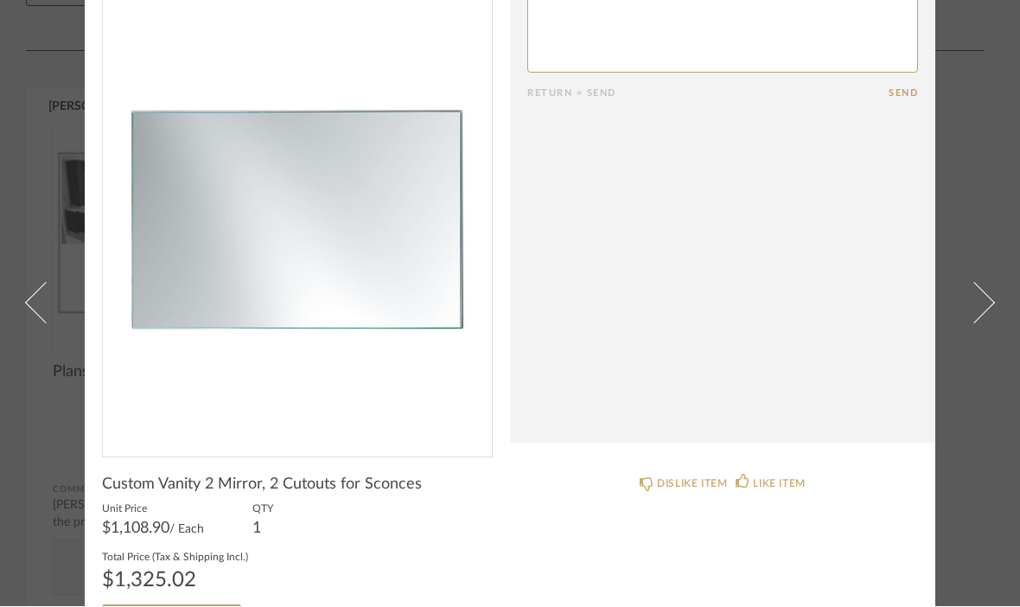
click at [978, 324] on span at bounding box center [973, 303] width 41 height 41
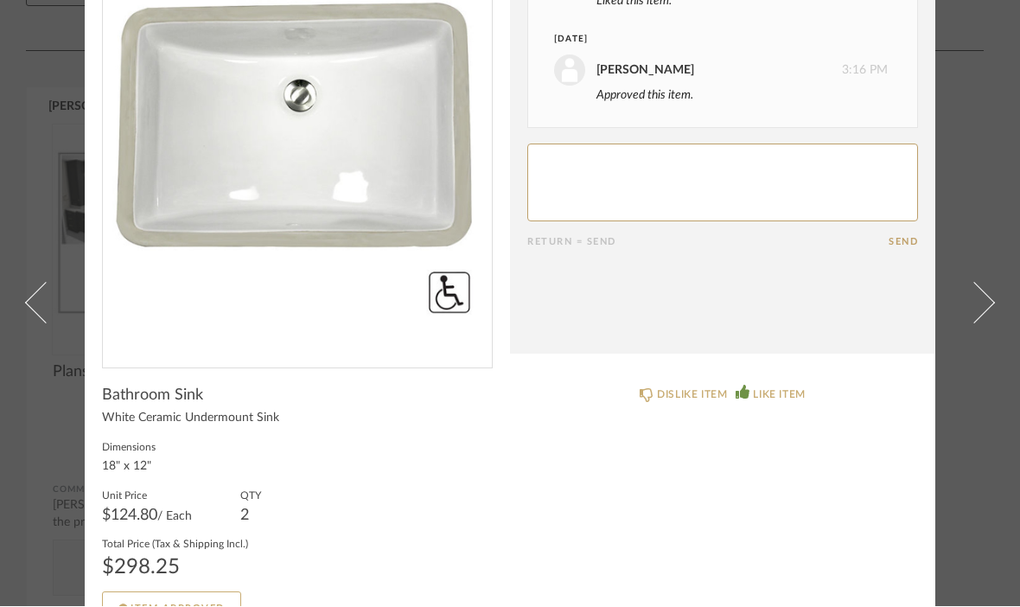
scroll to position [152, 0]
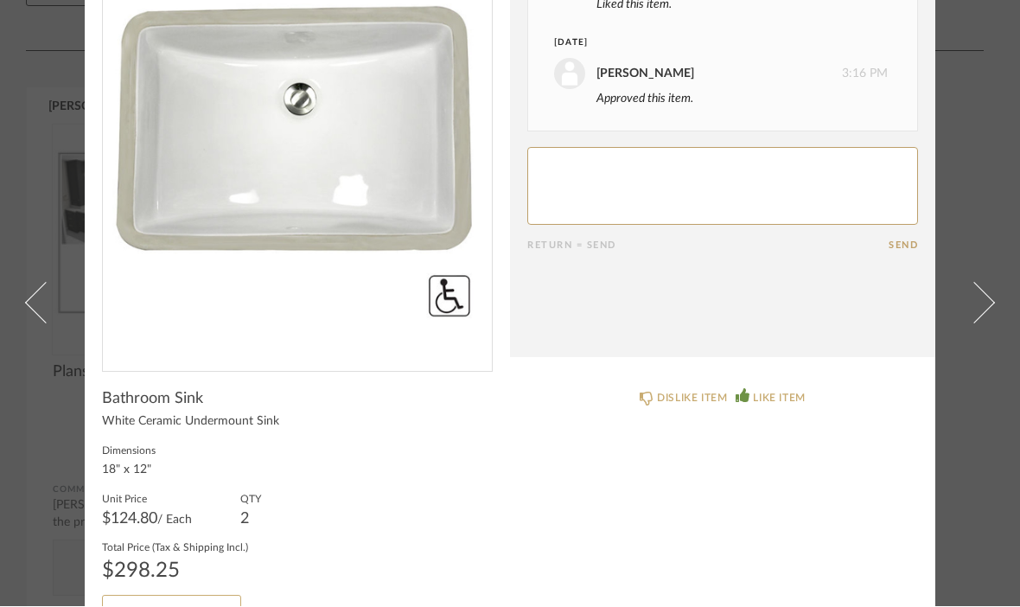
click at [782, 384] on div "DISLIKE ITEM LIKE ITEM" at bounding box center [722, 396] width 391 height 48
click at [783, 391] on div "LIKE ITEM" at bounding box center [779, 398] width 52 height 17
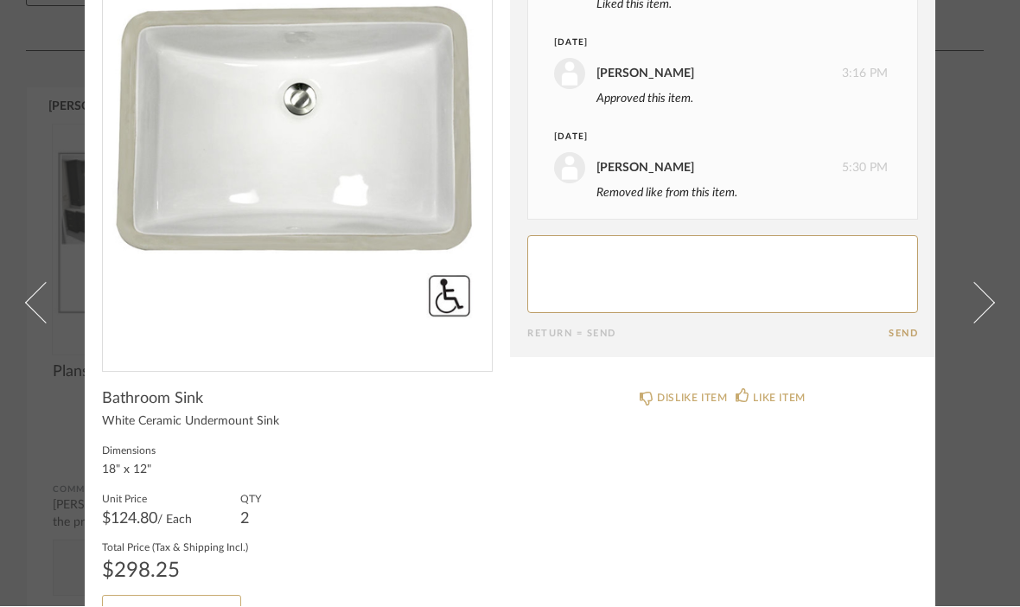
click at [972, 298] on span at bounding box center [973, 303] width 41 height 41
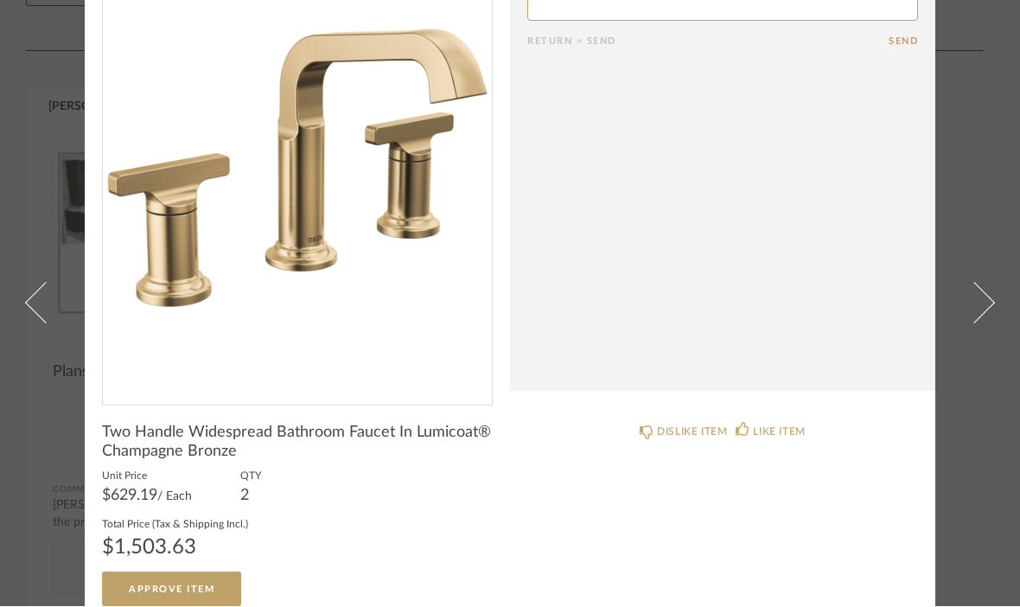
scroll to position [117, 0]
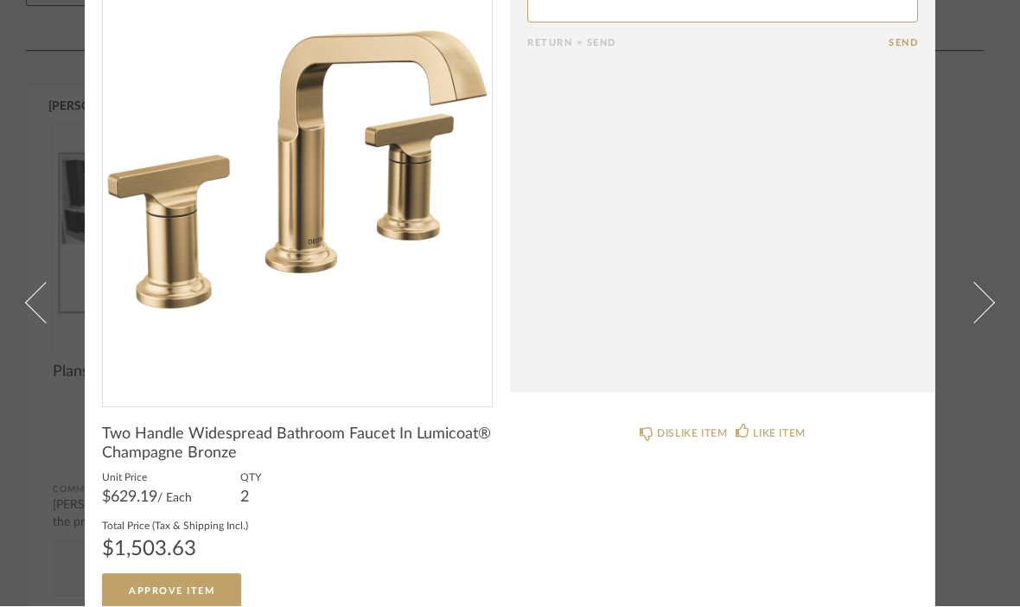
click at [773, 428] on div "LIKE ITEM" at bounding box center [779, 433] width 52 height 17
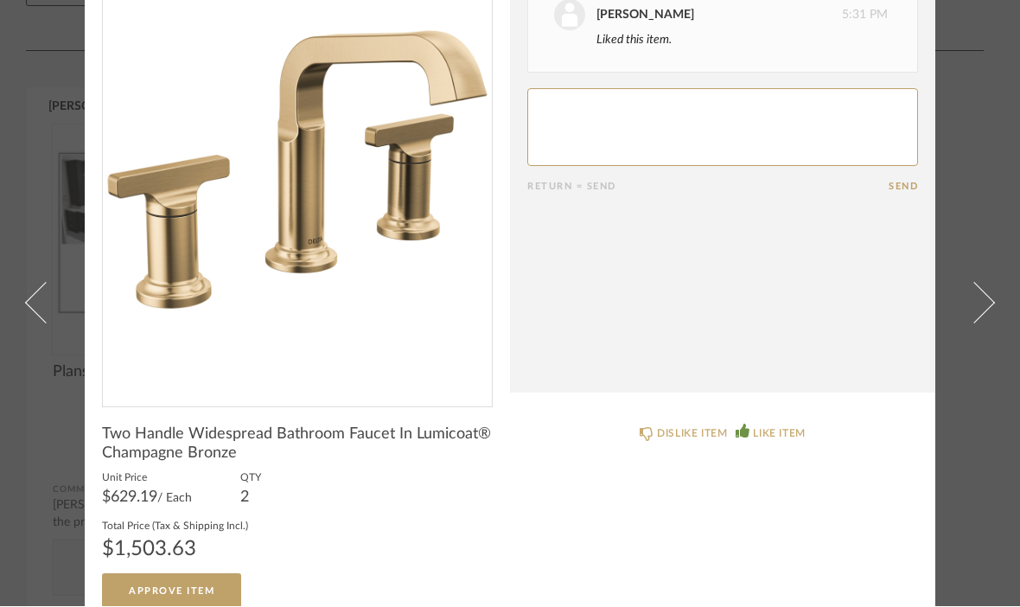
click at [977, 283] on span at bounding box center [973, 303] width 41 height 41
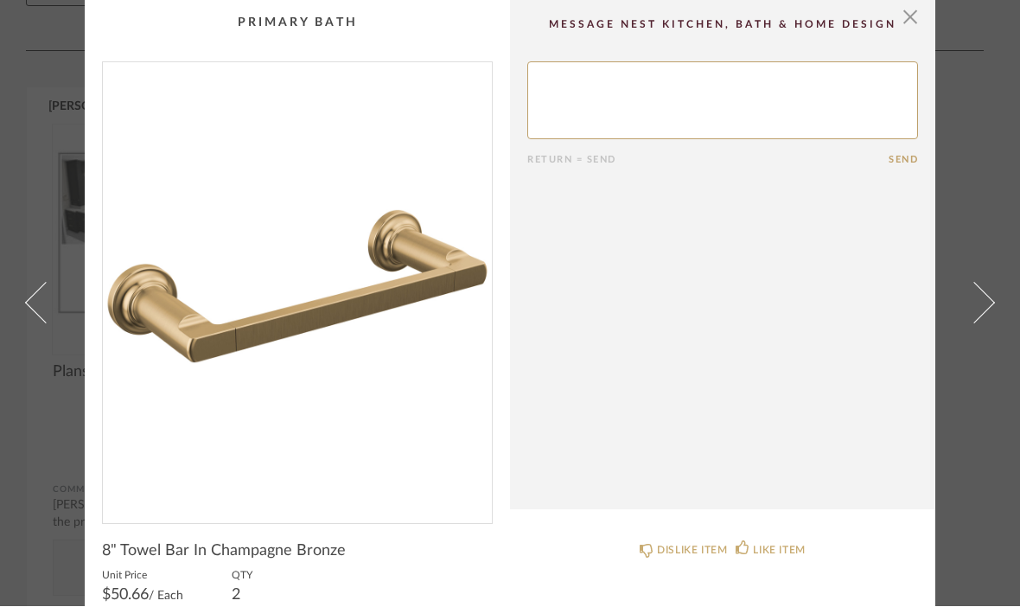
click at [54, 347] on link at bounding box center [35, 303] width 47 height 607
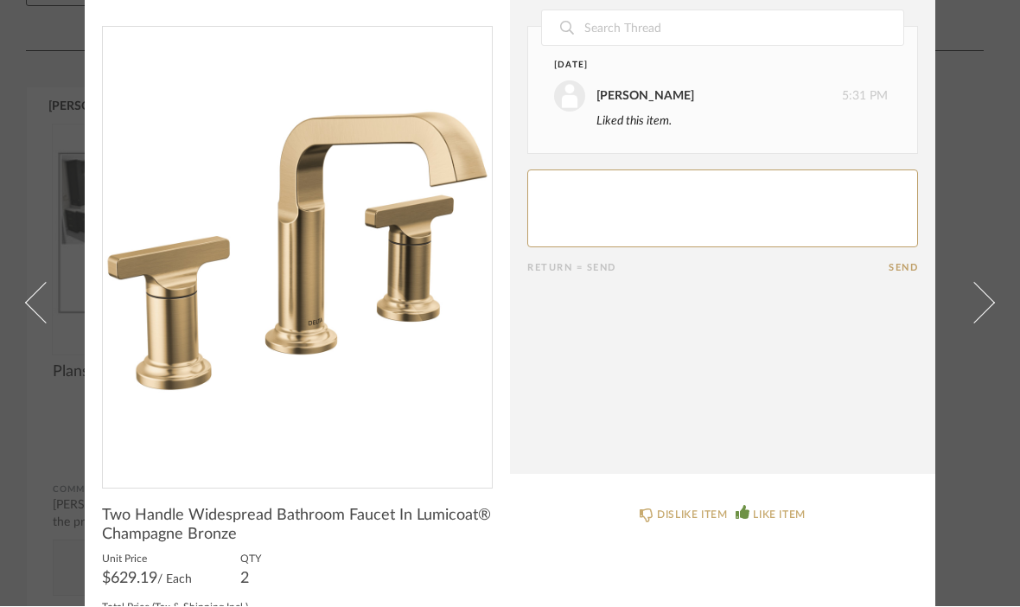
scroll to position [42, 0]
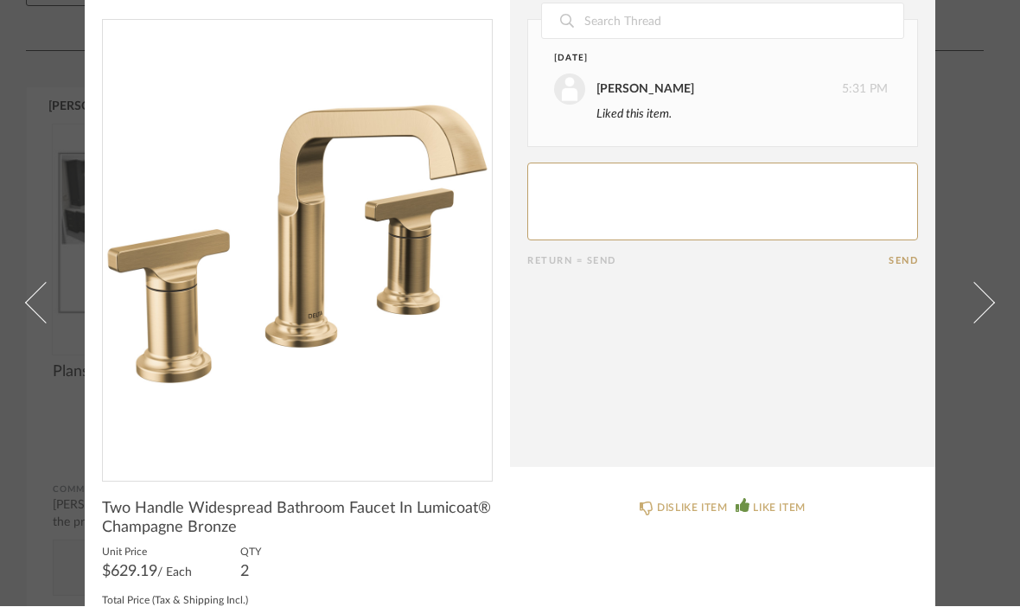
click at [978, 316] on span at bounding box center [973, 303] width 41 height 41
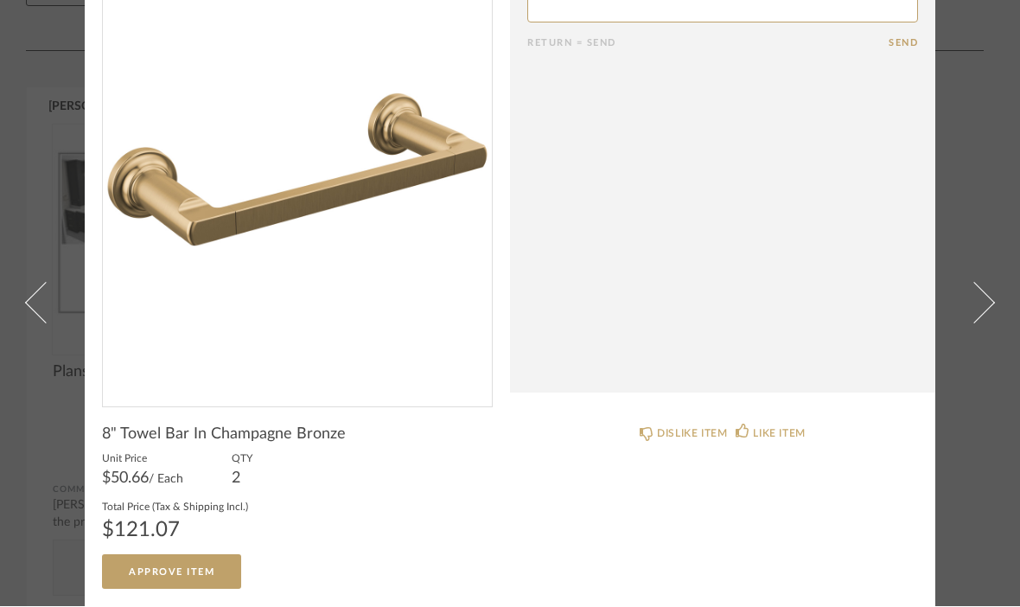
scroll to position [117, 0]
click at [993, 281] on link at bounding box center [984, 303] width 47 height 607
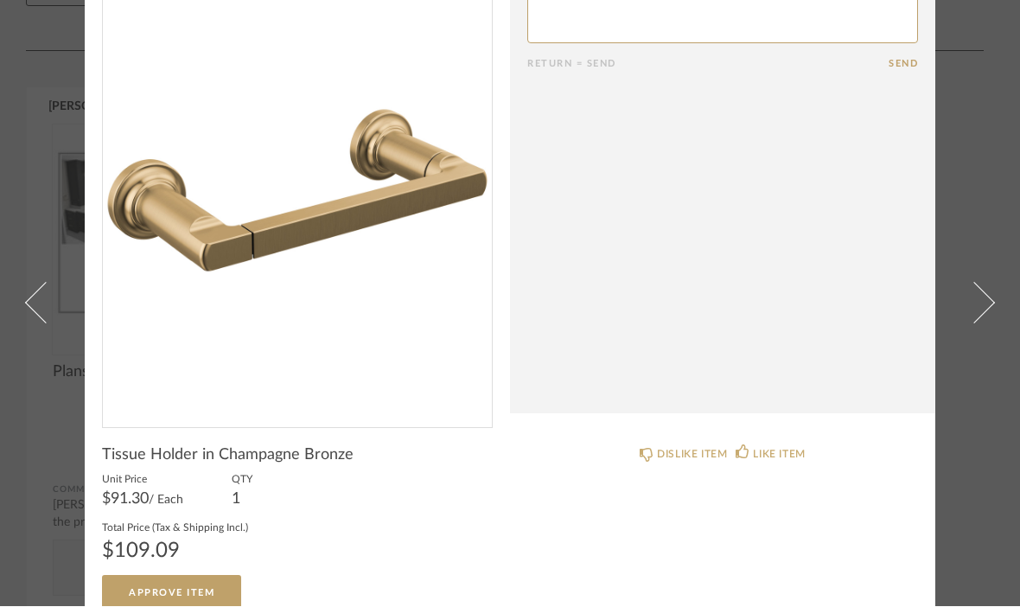
scroll to position [95, 0]
click at [980, 293] on span at bounding box center [973, 303] width 41 height 41
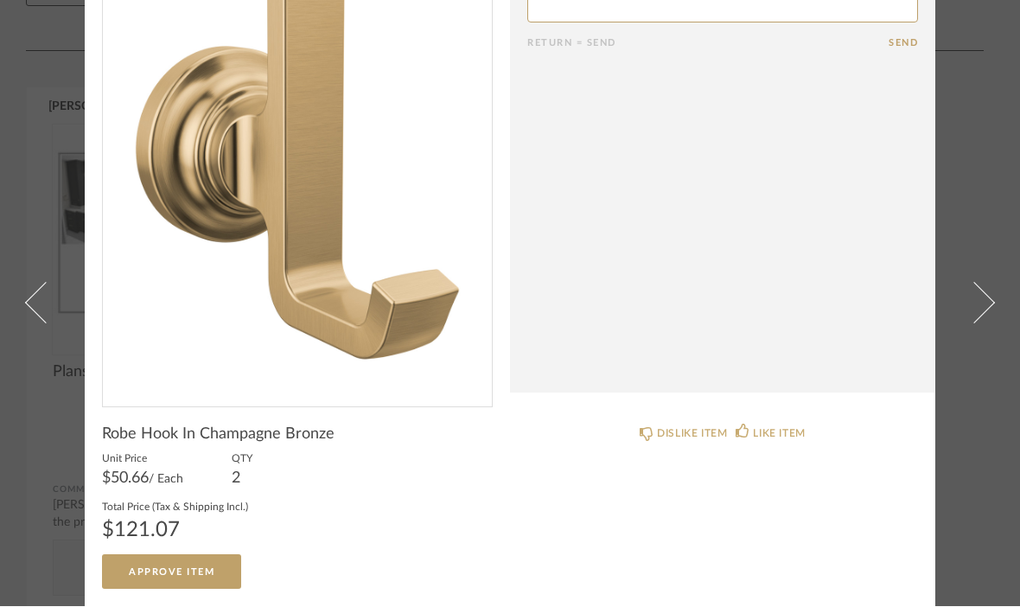
scroll to position [117, 0]
click at [983, 283] on span at bounding box center [973, 303] width 41 height 41
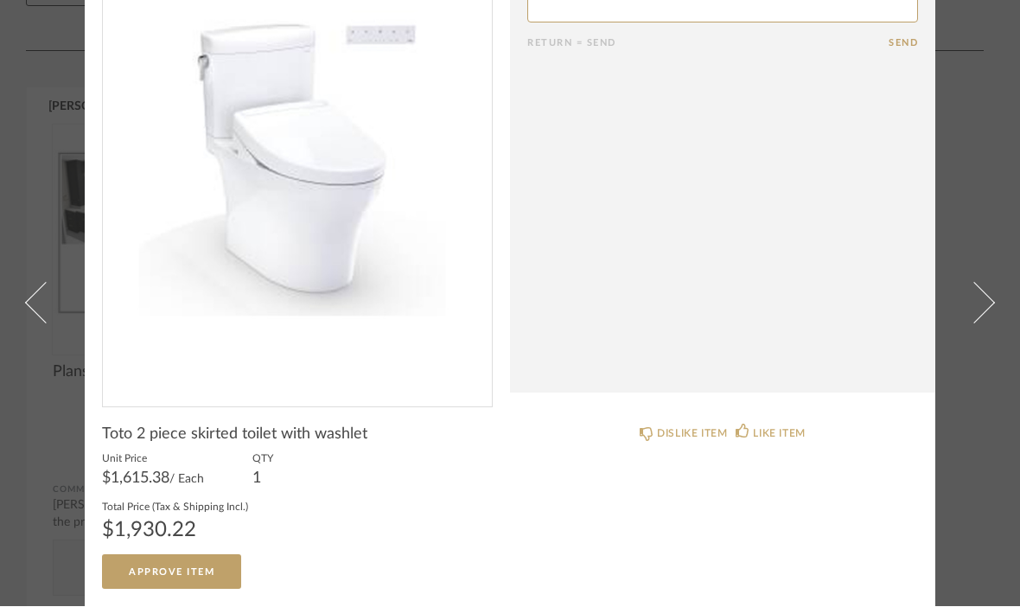
click at [983, 283] on span at bounding box center [973, 303] width 41 height 41
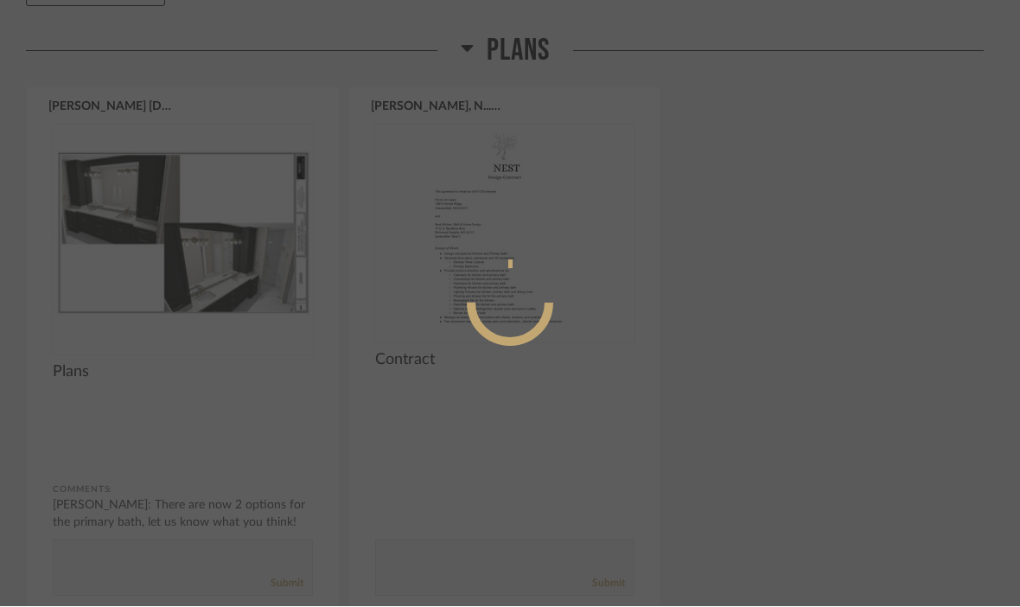
scroll to position [0, 0]
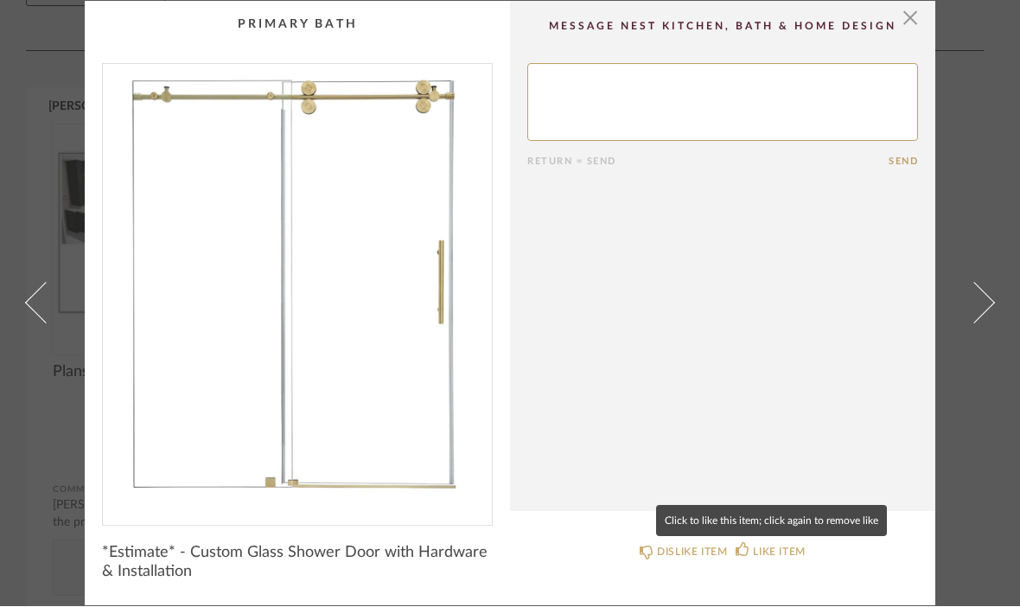
click at [767, 546] on div "LIKE ITEM" at bounding box center [779, 552] width 52 height 17
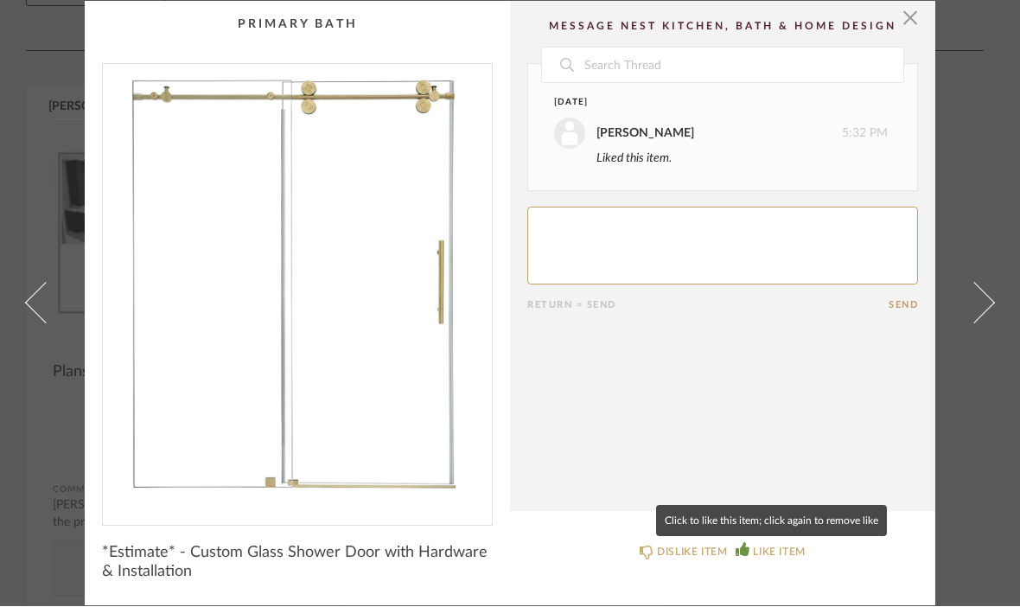
click at [782, 550] on div "LIKE ITEM" at bounding box center [779, 552] width 52 height 17
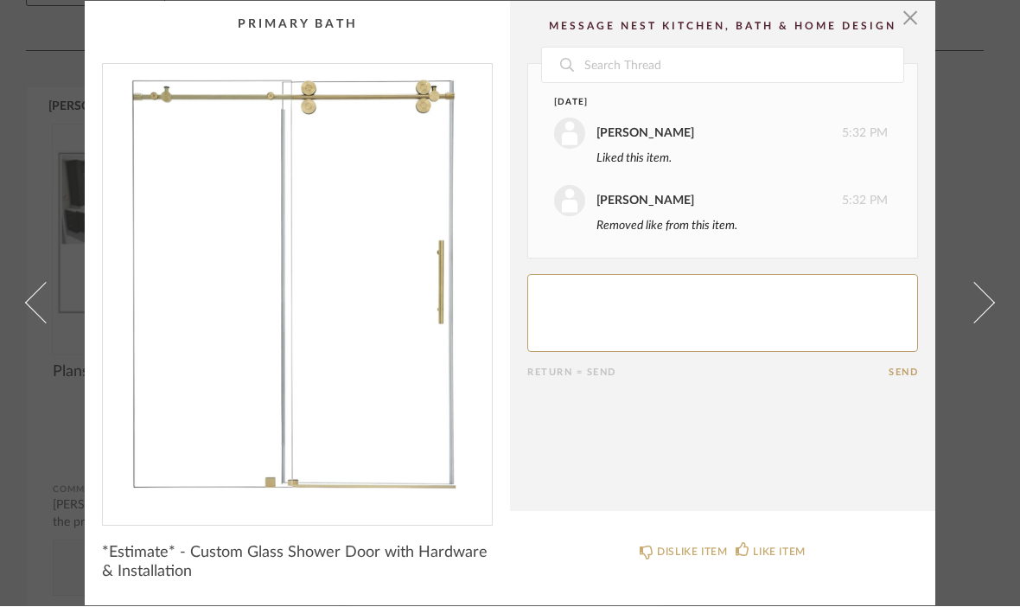
click at [991, 310] on link at bounding box center [984, 304] width 47 height 604
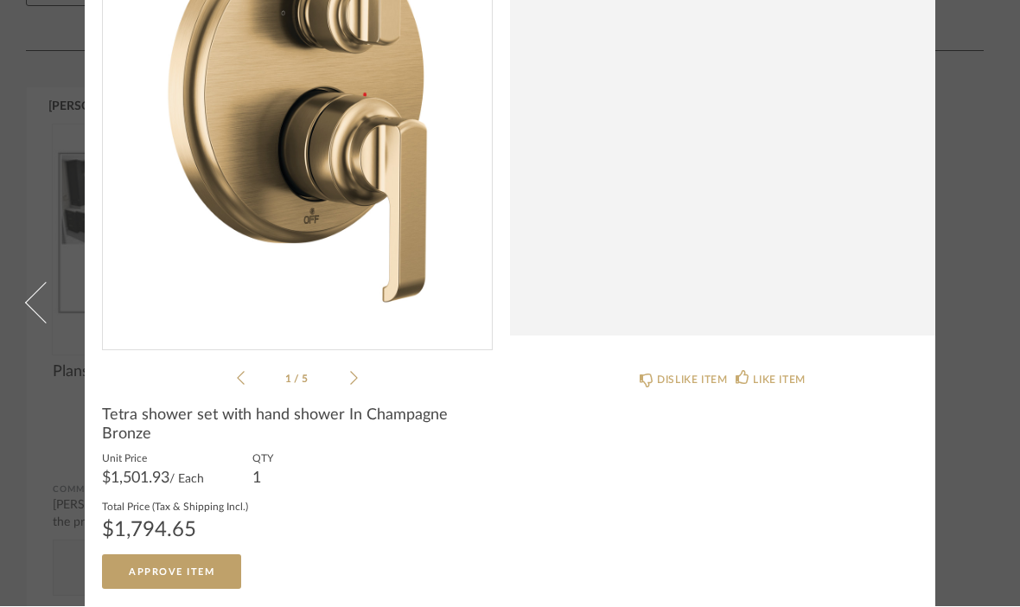
scroll to position [174, 0]
click at [772, 384] on div "LIKE ITEM" at bounding box center [779, 380] width 52 height 17
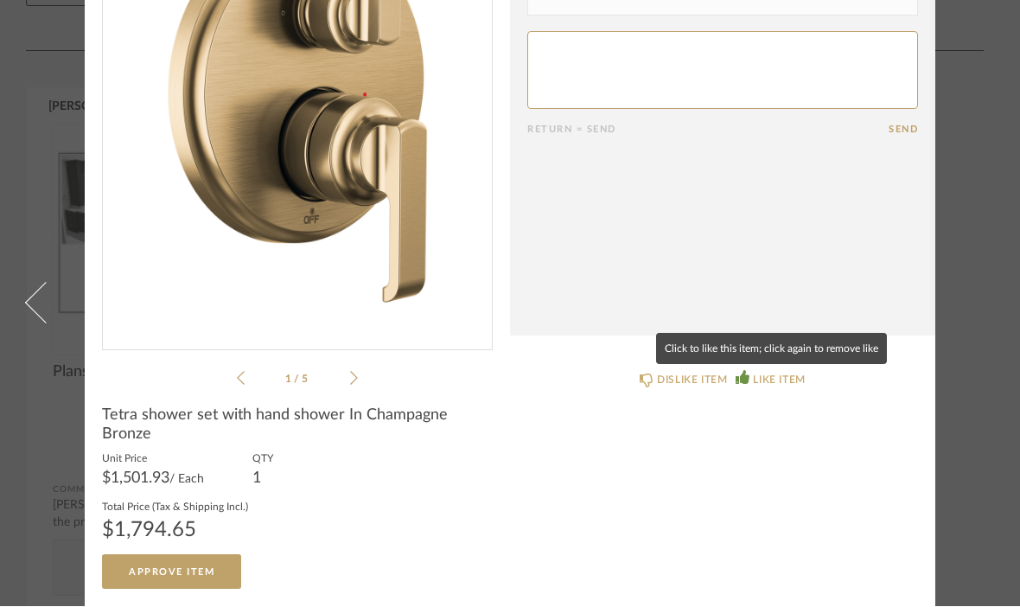
click at [55, 283] on span at bounding box center [45, 303] width 41 height 41
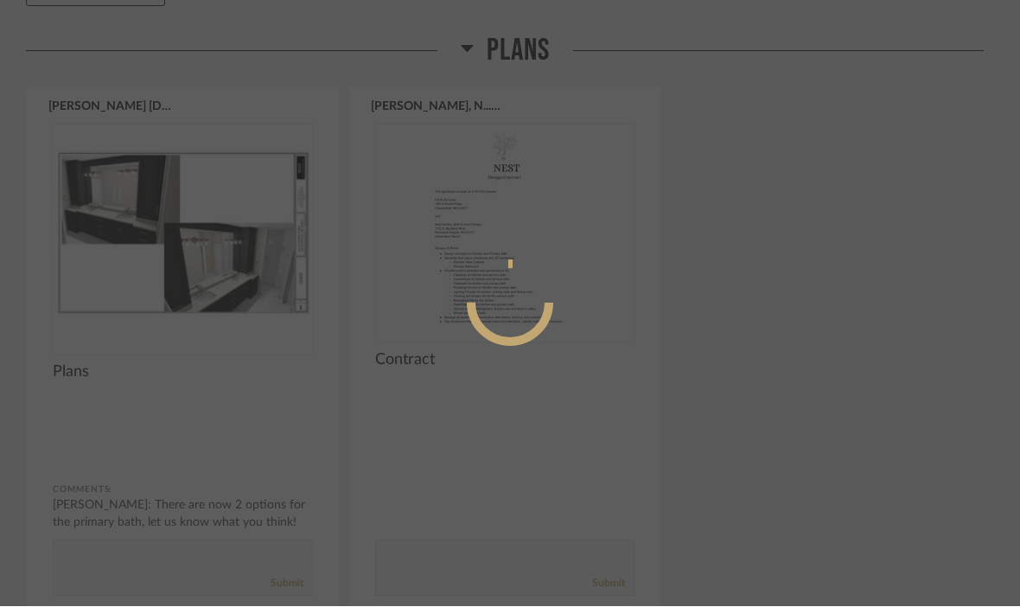
scroll to position [0, 0]
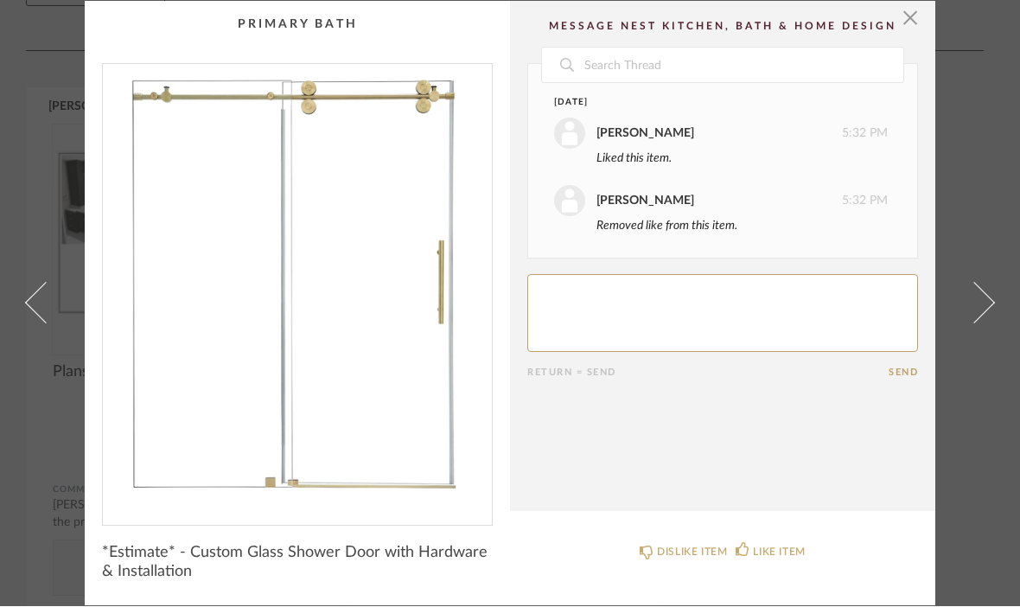
click at [181, 564] on span "*Estimate* - Custom Glass Shower Door with Hardware & Installation" at bounding box center [297, 563] width 391 height 38
click at [70, 295] on div "× Date [DATE] [PERSON_NAME] 5:32 PM Liked this item. [PERSON_NAME] 5:32 PM Remo…" at bounding box center [510, 304] width 996 height 604
click at [45, 296] on span at bounding box center [45, 303] width 41 height 41
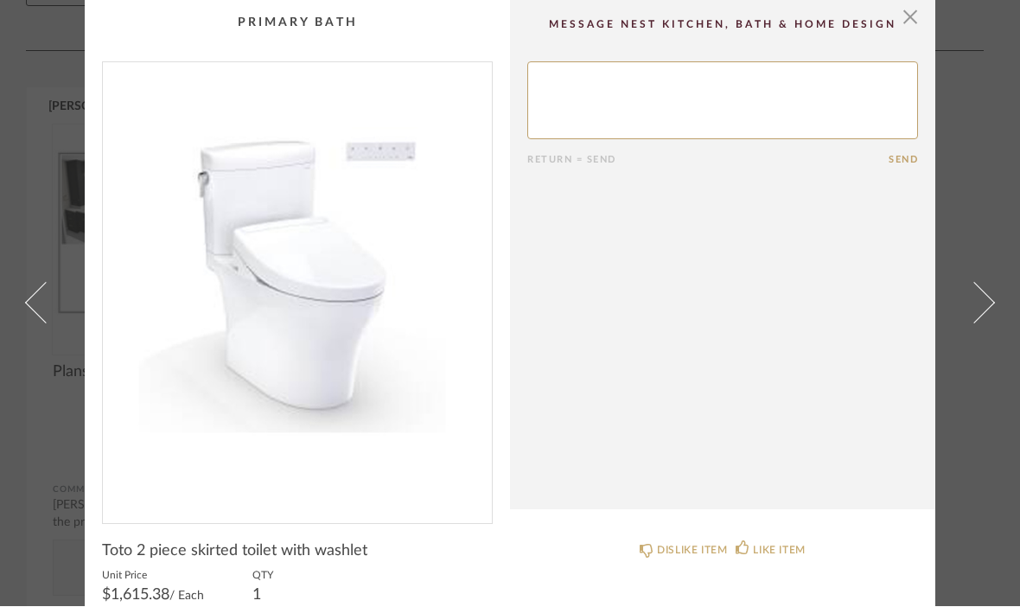
click at [978, 324] on span at bounding box center [973, 303] width 41 height 41
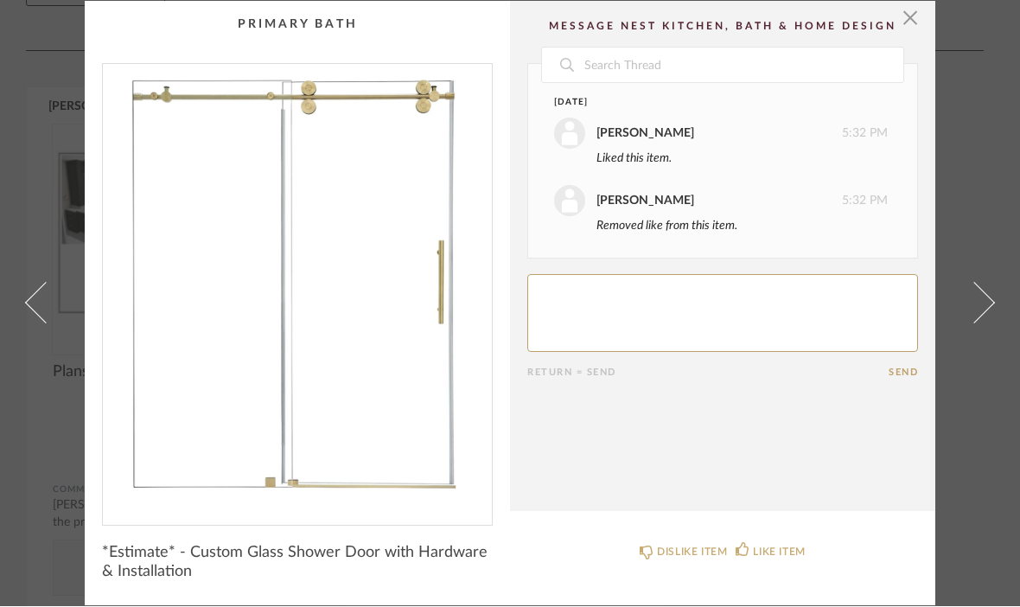
click at [978, 316] on span at bounding box center [973, 303] width 41 height 41
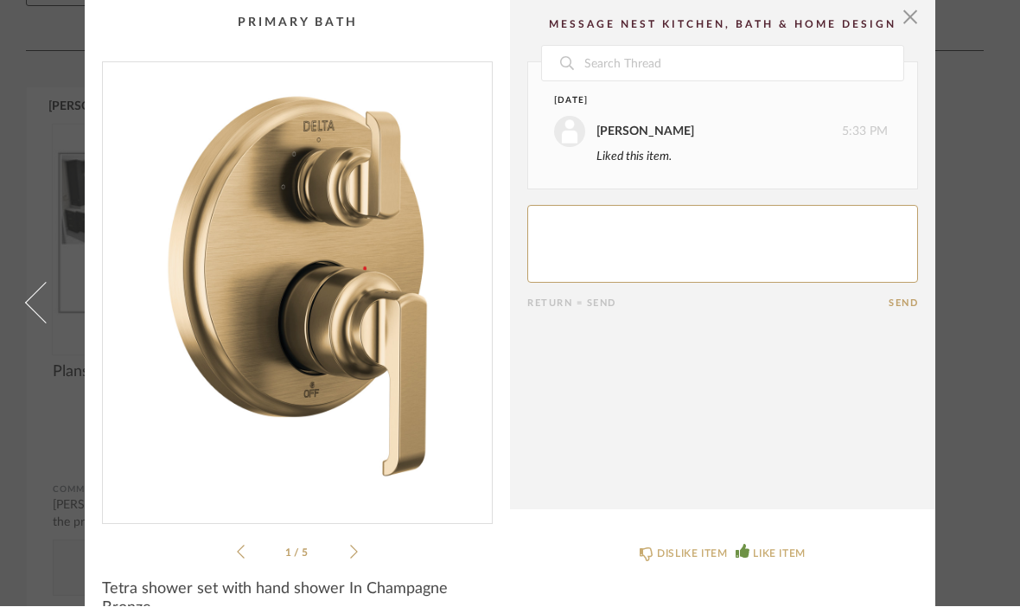
click at [987, 301] on div "× 1 / 5 Date [DATE] [PERSON_NAME] 5:33 PM Liked this item. Return = Send Send T…" at bounding box center [510, 390] width 996 height 780
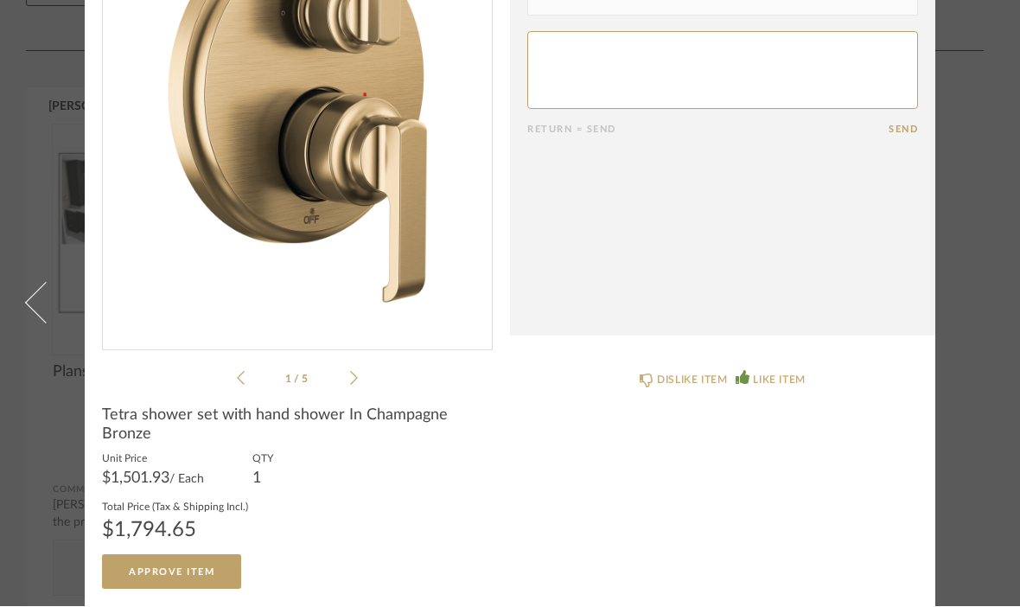
scroll to position [174, 0]
